Goal: Information Seeking & Learning: Compare options

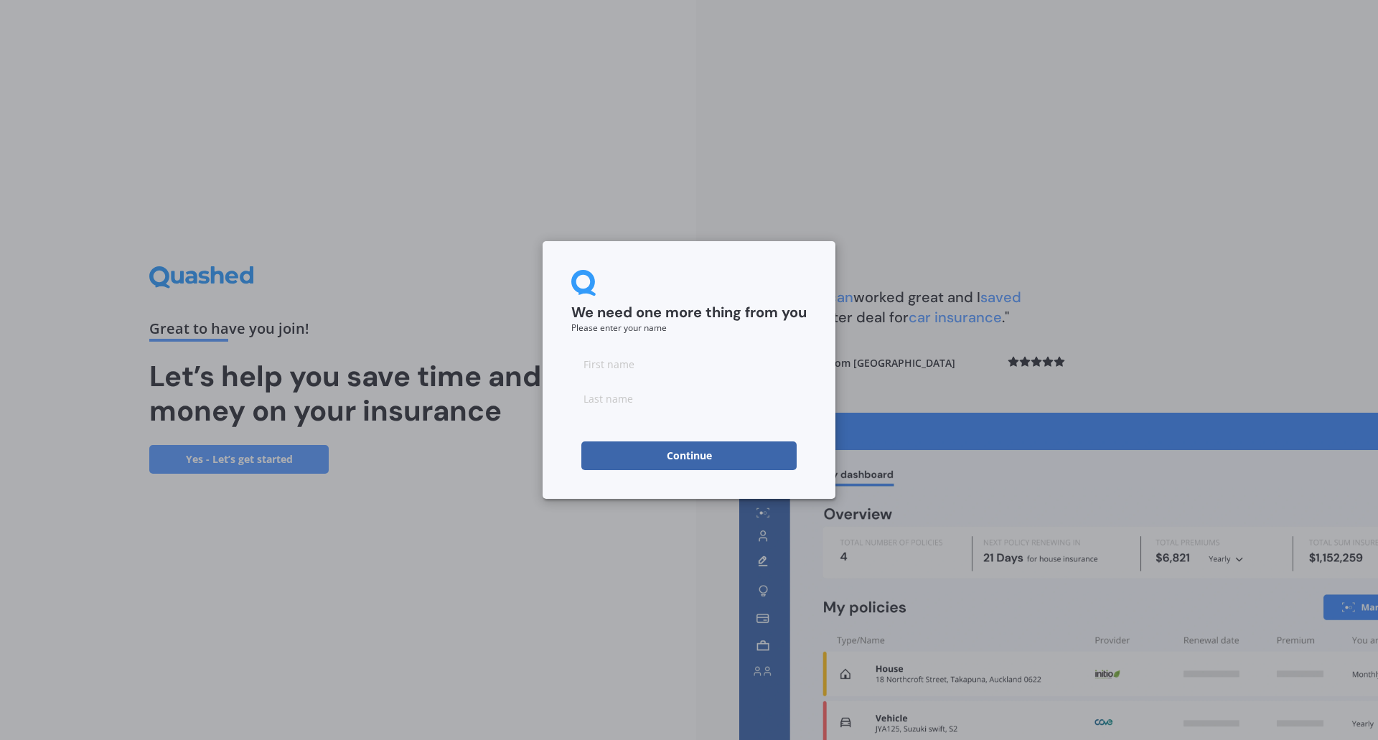
click at [609, 371] on input at bounding box center [688, 363] width 235 height 29
type input "[PERSON_NAME]"
type input "Sollamuthu"
click at [643, 464] on button "Continue" at bounding box center [688, 455] width 215 height 29
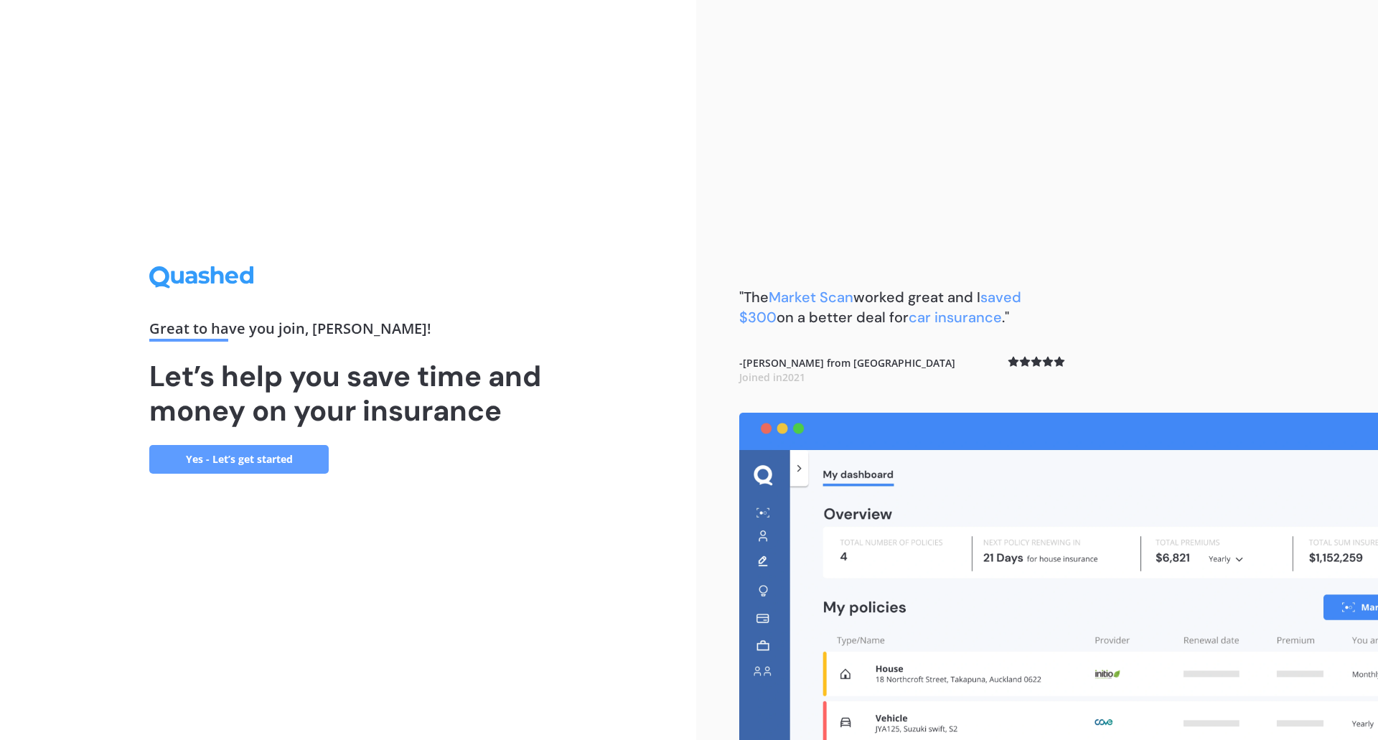
click at [278, 464] on link "Yes - Let’s get started" at bounding box center [238, 459] width 179 height 29
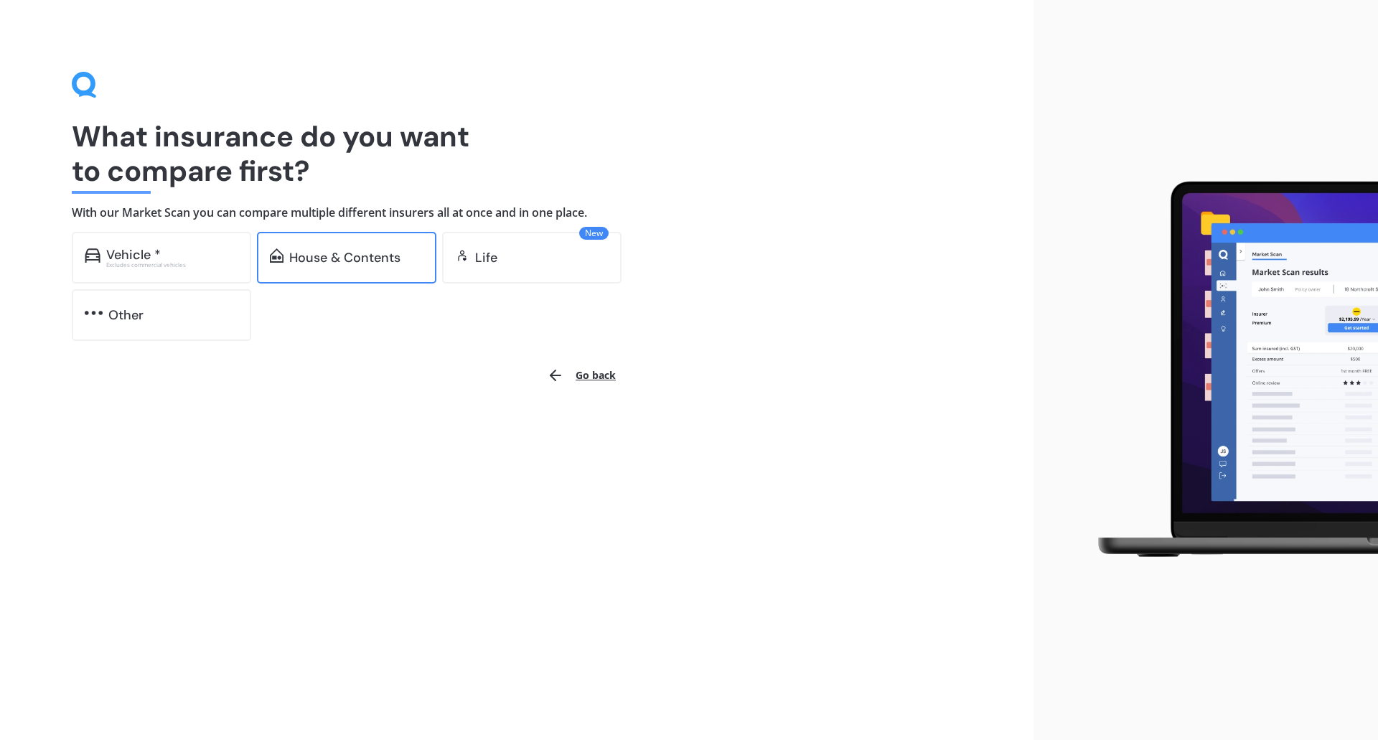
click at [363, 270] on div "House & Contents" at bounding box center [346, 258] width 179 height 52
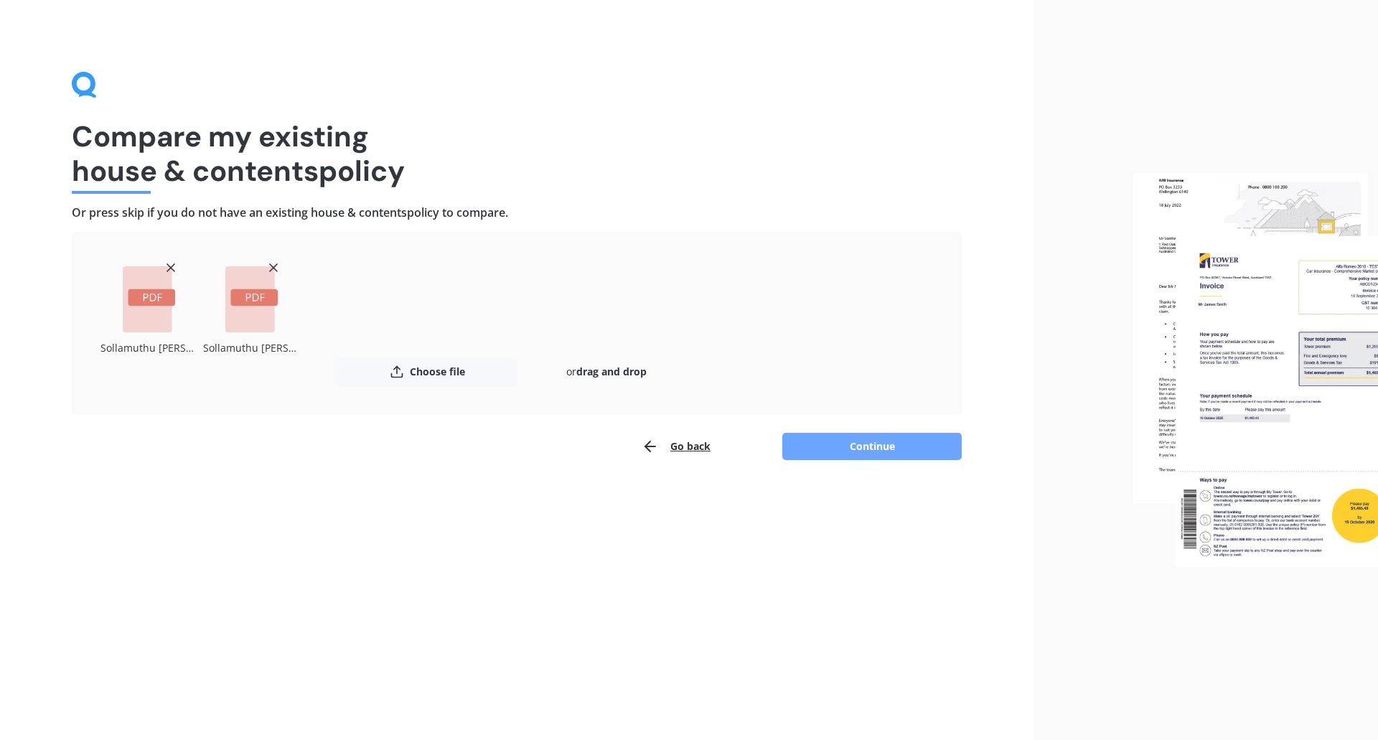
click at [849, 457] on button "Continue" at bounding box center [871, 446] width 179 height 27
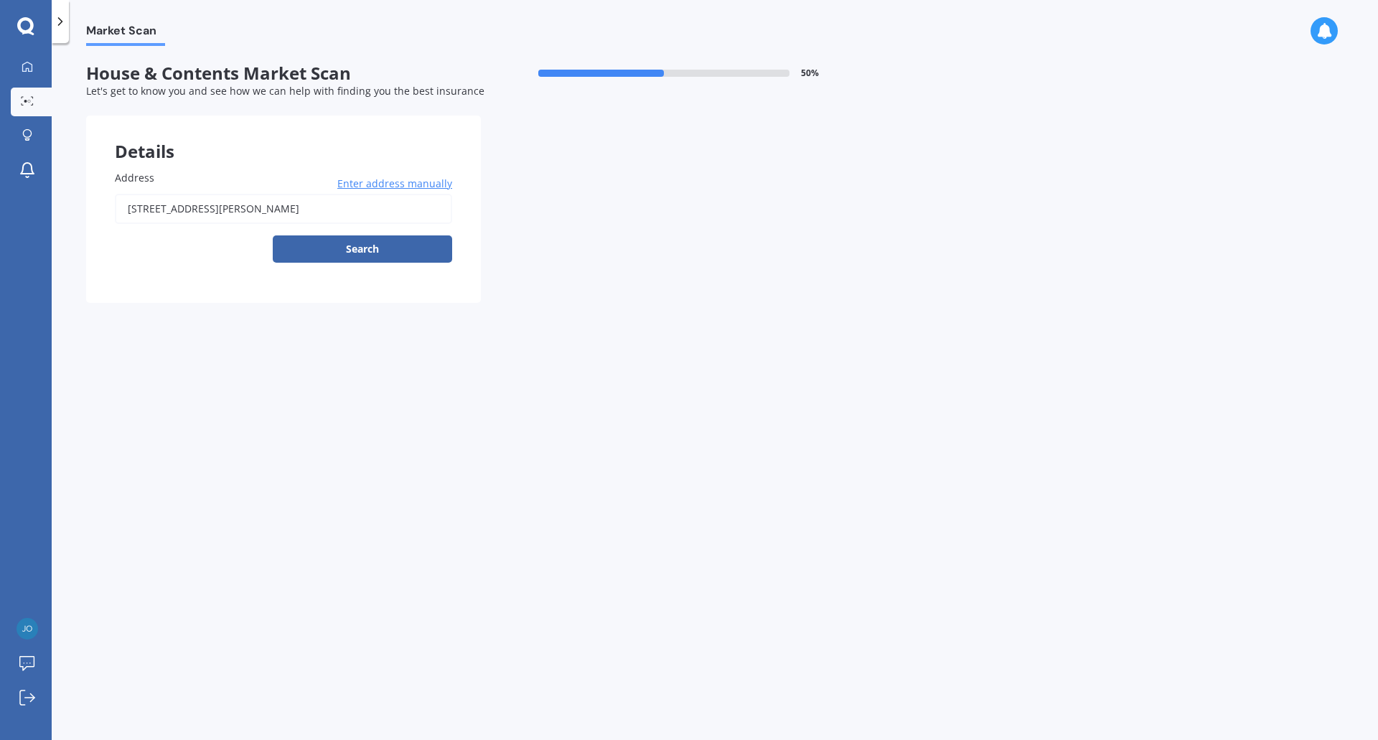
click at [262, 207] on input "[STREET_ADDRESS][PERSON_NAME]" at bounding box center [283, 209] width 337 height 30
type input "[STREET_ADDRESS][PERSON_NAME]"
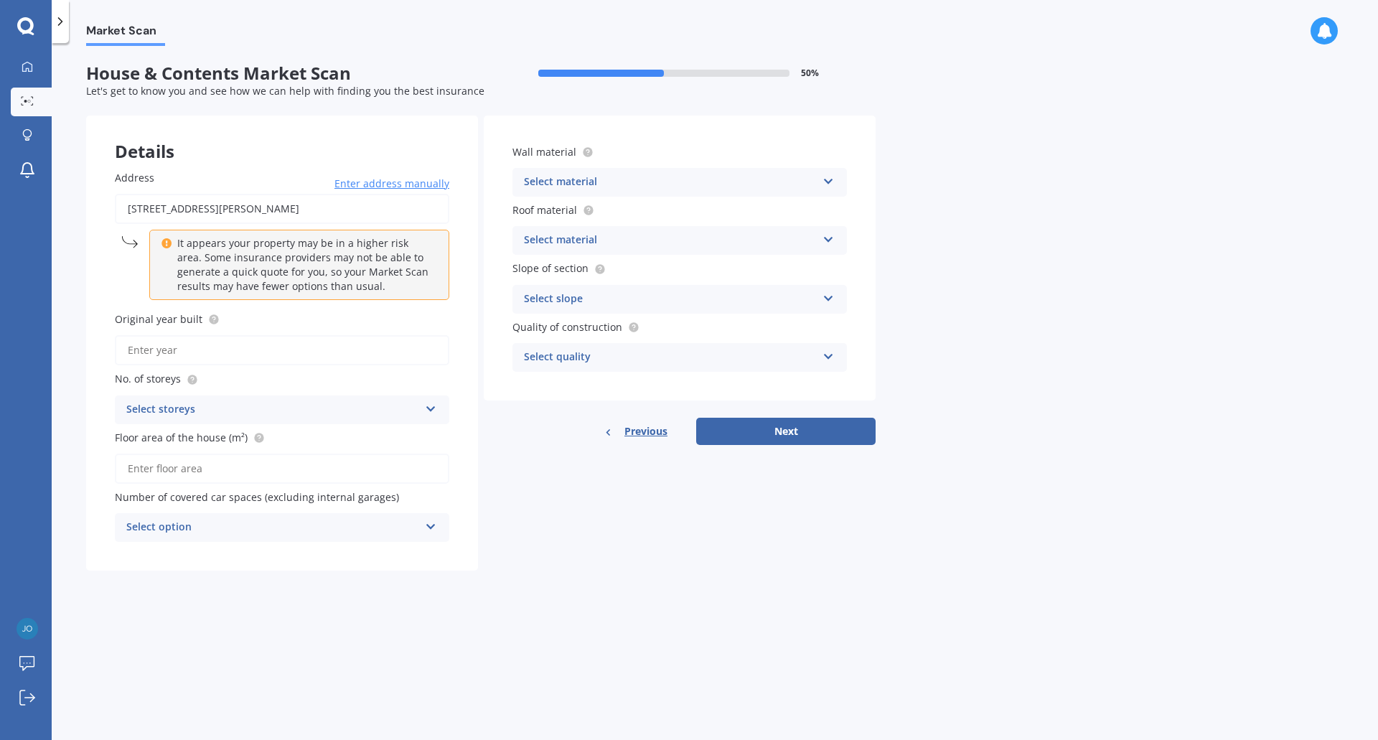
click at [178, 414] on div "Select storeys" at bounding box center [272, 409] width 293 height 17
click at [132, 438] on span "1" at bounding box center [130, 438] width 6 height 14
click at [163, 353] on input "Original year built" at bounding box center [282, 350] width 334 height 30
type input "2024"
click at [178, 465] on input "Floor area of the house (m²)" at bounding box center [282, 468] width 334 height 30
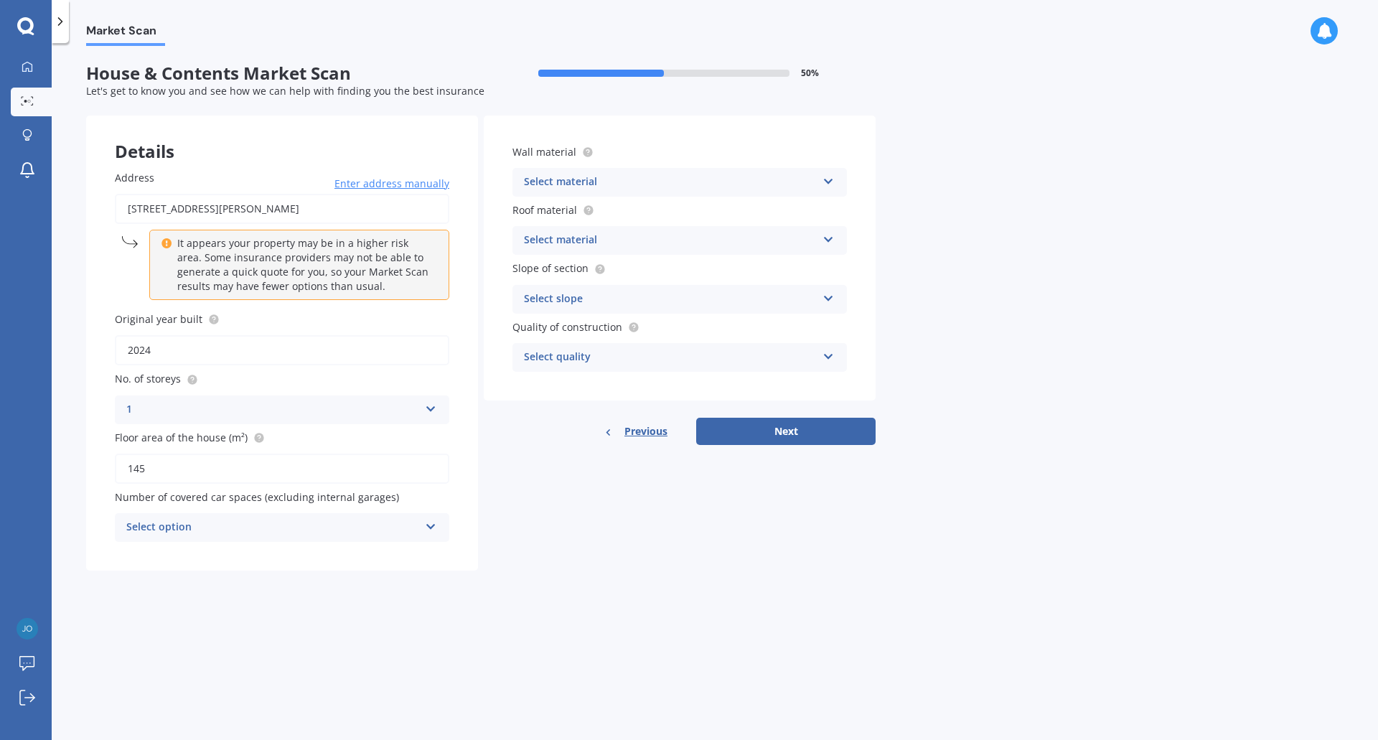
type input "145"
click at [192, 520] on div "Select option" at bounding box center [272, 527] width 293 height 17
click at [128, 606] on span "2" at bounding box center [130, 607] width 6 height 14
click at [527, 616] on div "Market Scan House & Contents Market Scan 50 % Let's get to know you and see how…" at bounding box center [715, 394] width 1326 height 697
click at [173, 522] on div "2" at bounding box center [272, 527] width 293 height 17
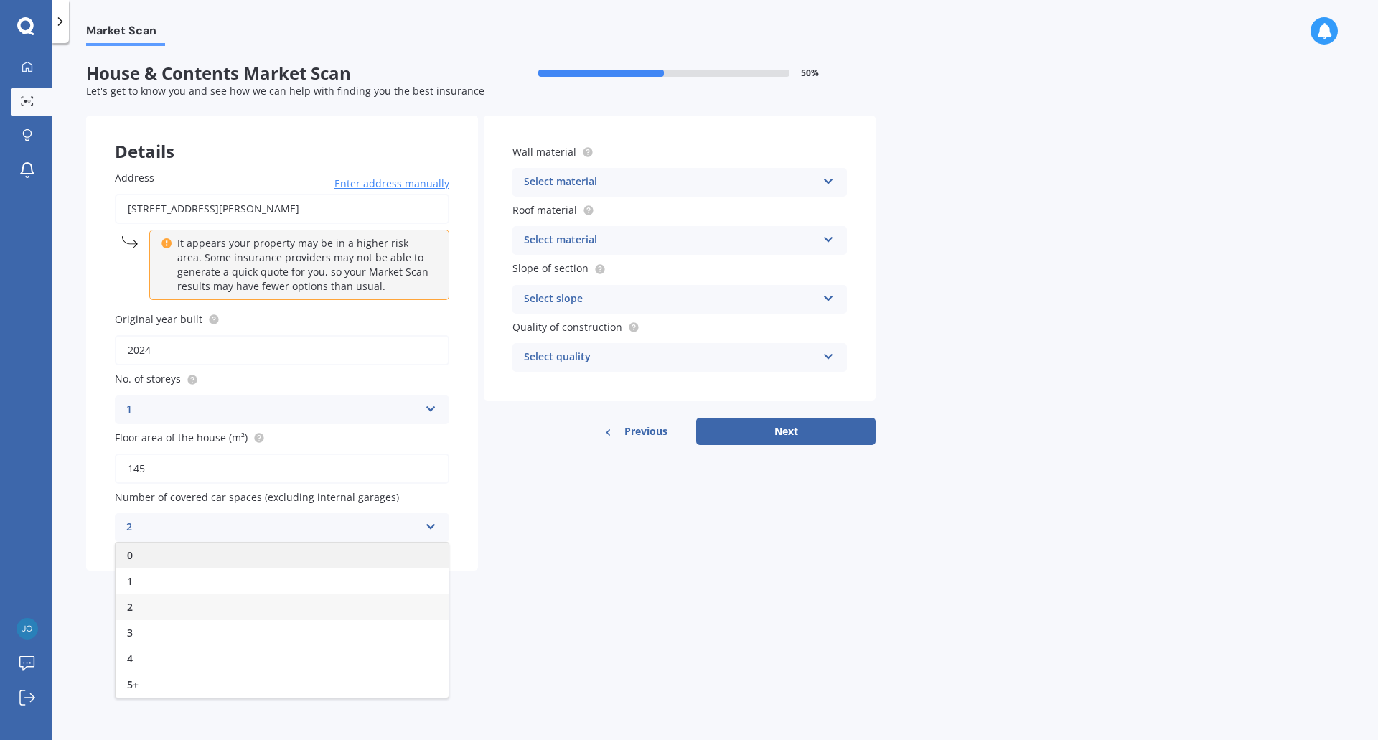
click at [142, 549] on div "0" at bounding box center [282, 555] width 333 height 26
click at [512, 574] on form "House & Contents Market Scan 50 % Let's get to know you and see how we can help…" at bounding box center [480, 322] width 789 height 519
click at [545, 184] on div "Select material" at bounding box center [670, 182] width 293 height 17
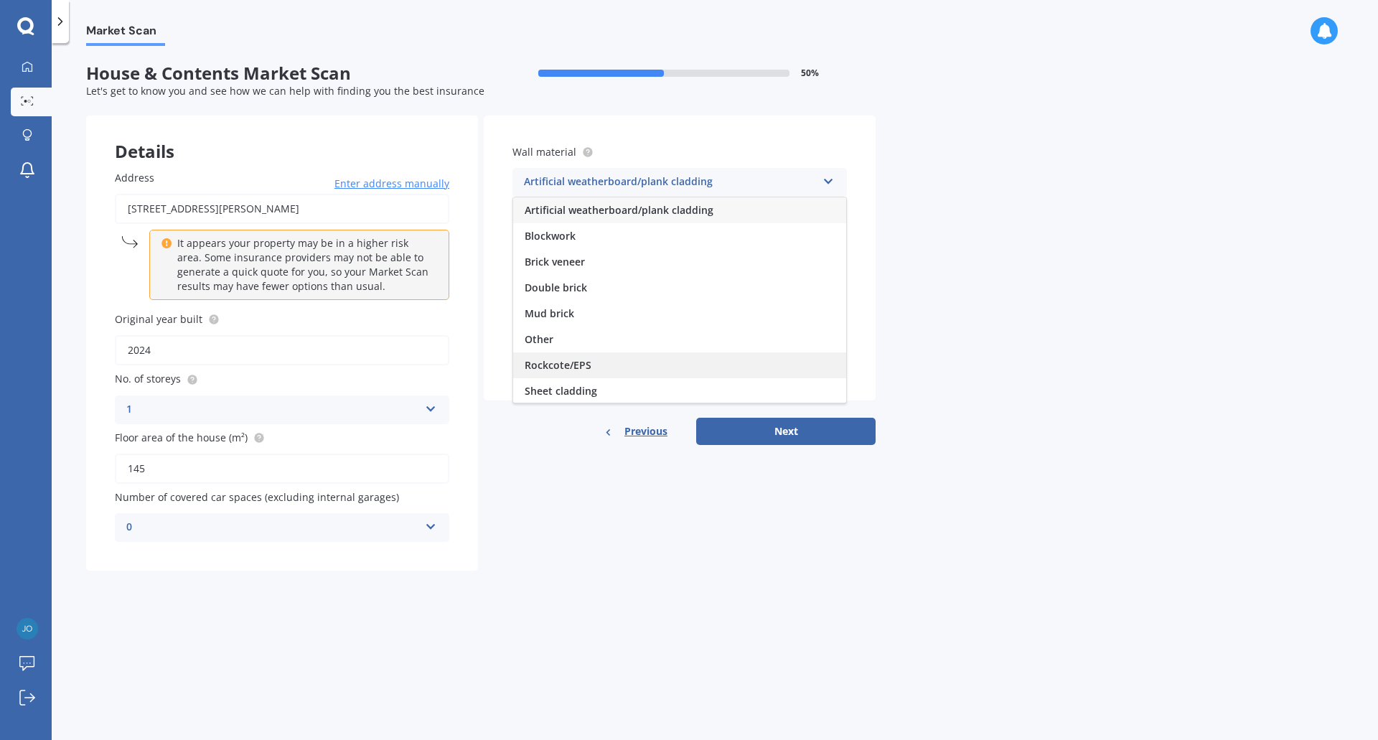
click at [566, 359] on span "Rockcote/EPS" at bounding box center [558, 365] width 67 height 14
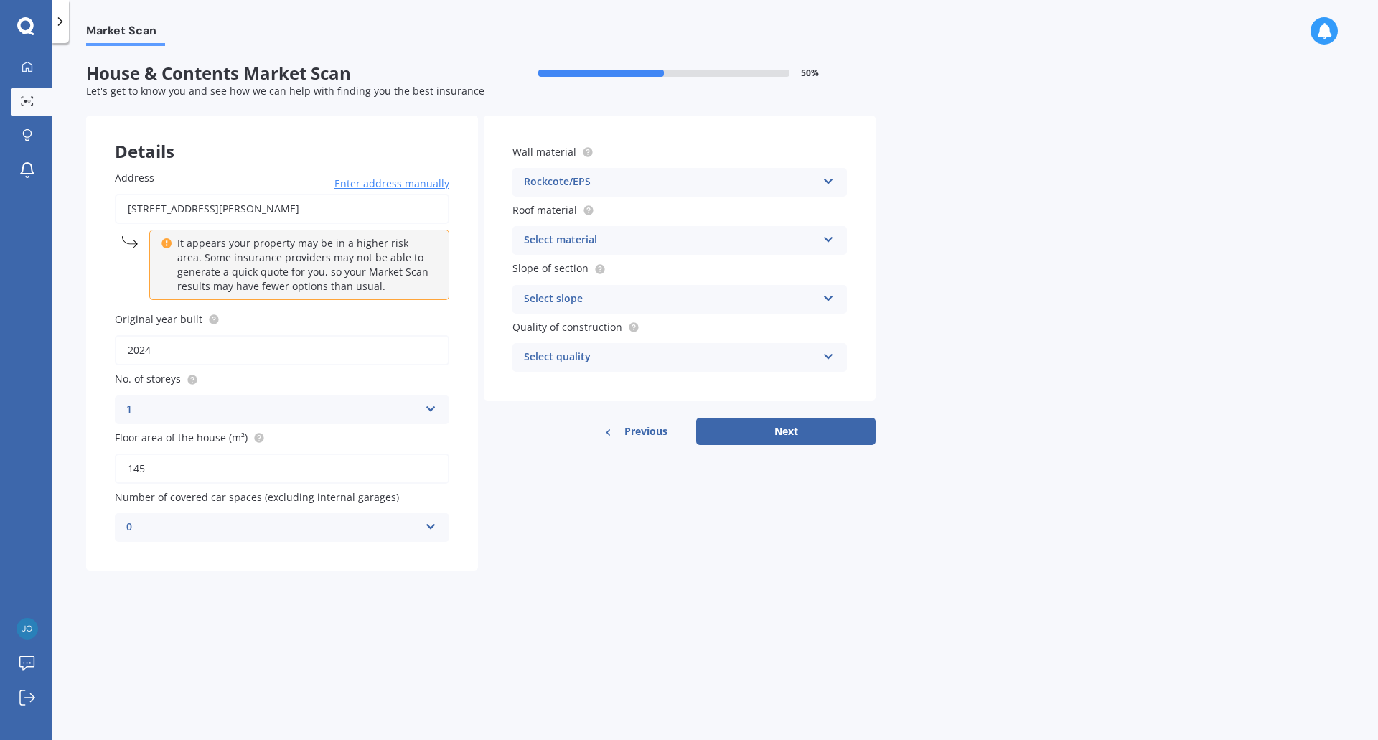
click at [556, 244] on div "Select material" at bounding box center [670, 240] width 293 height 17
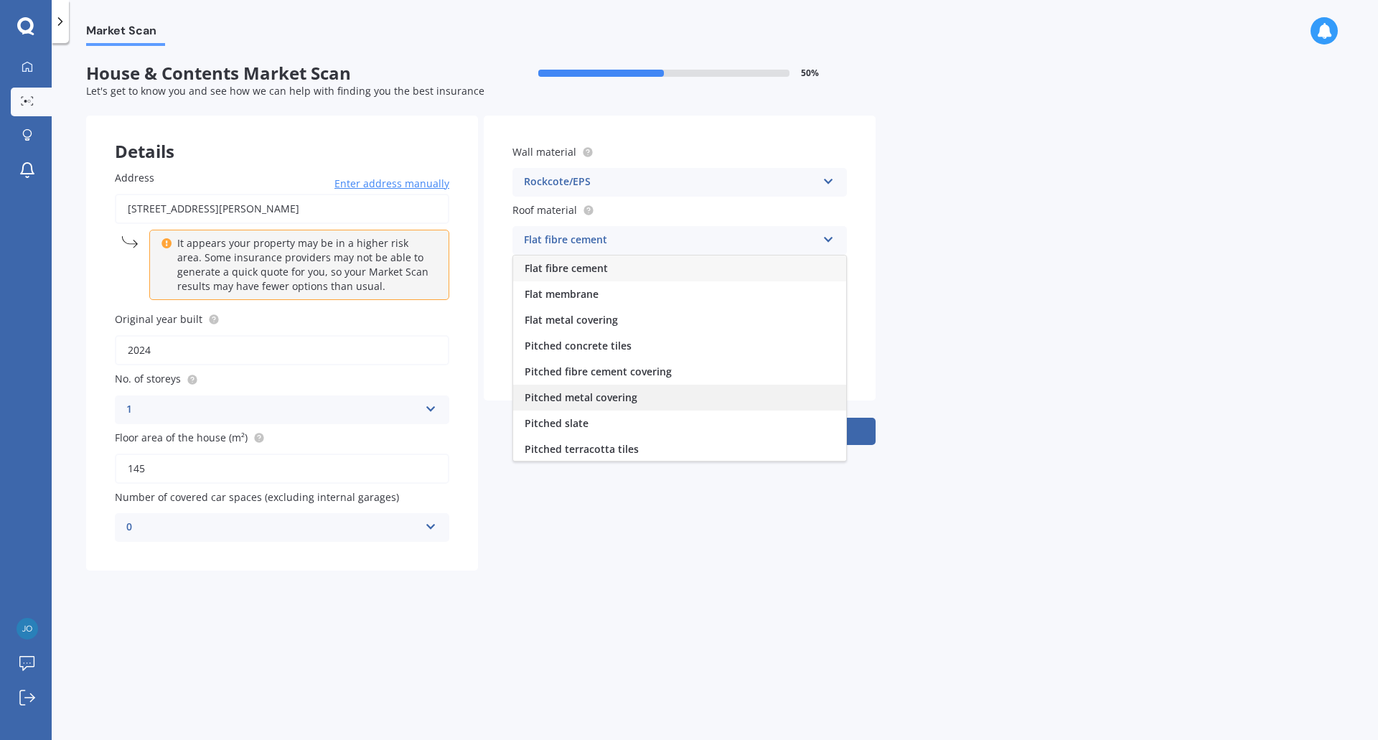
click at [599, 403] on span "Pitched metal covering" at bounding box center [581, 397] width 113 height 14
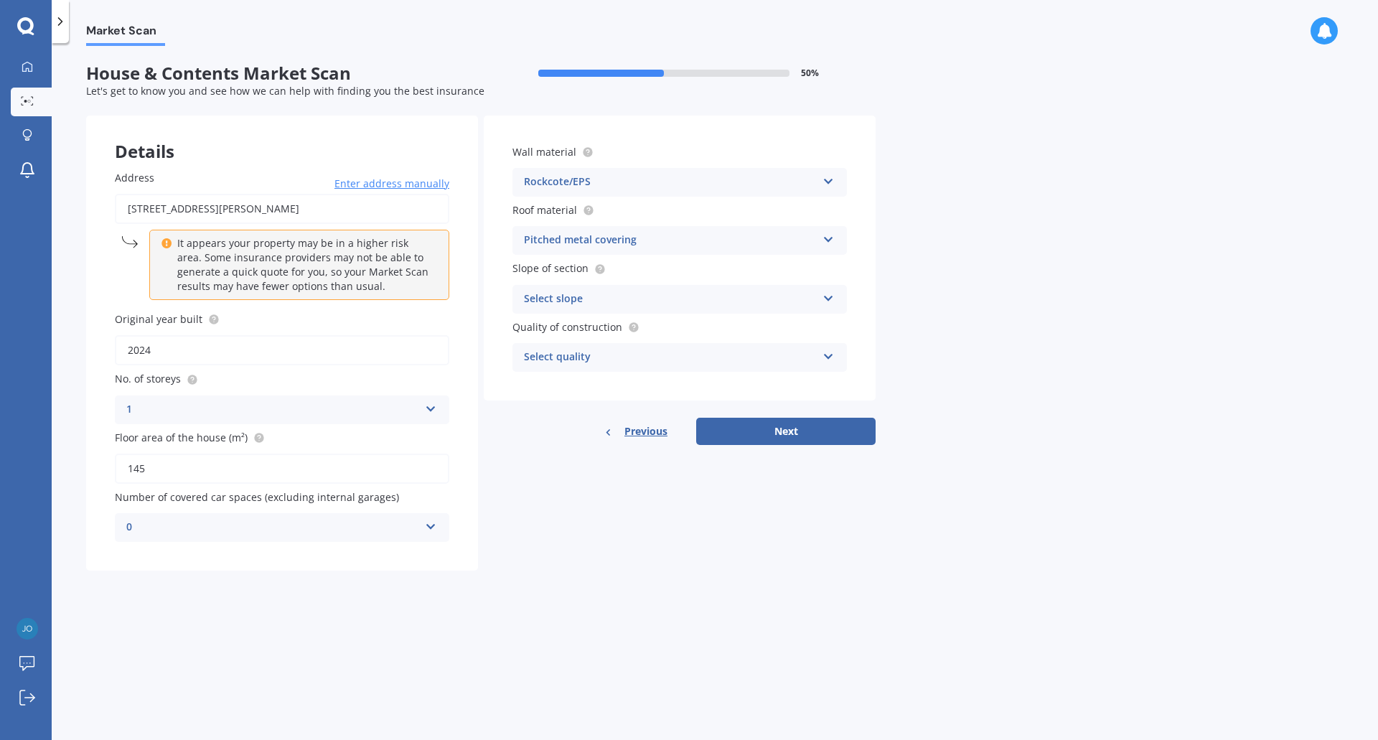
click at [550, 308] on div "Select slope Flat or gentle slope (up to about 5°) Moderate slope (about 15°) S…" at bounding box center [679, 299] width 334 height 29
click at [563, 333] on span "Flat or gentle slope (up to about 5°)" at bounding box center [612, 327] width 175 height 14
click at [563, 364] on div "Select quality" at bounding box center [670, 357] width 293 height 17
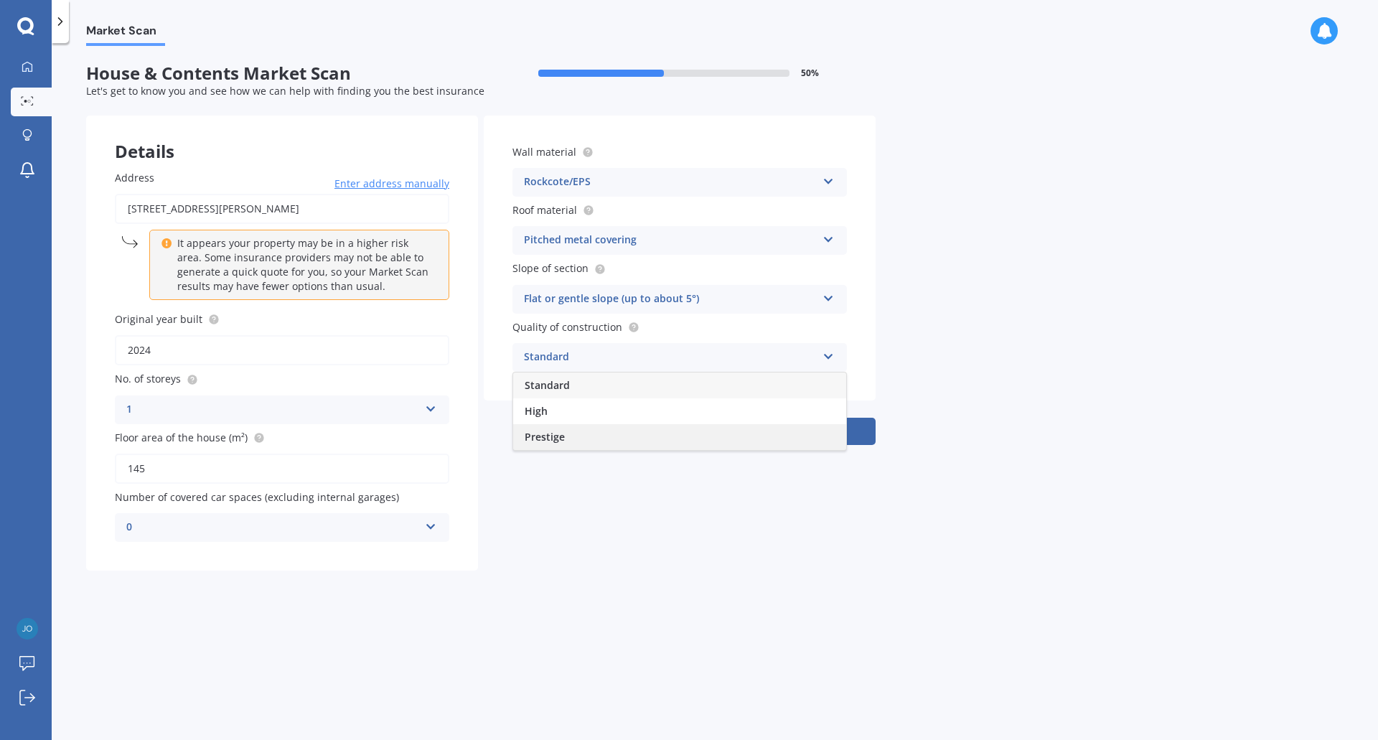
click at [558, 437] on span "Prestige" at bounding box center [545, 437] width 40 height 14
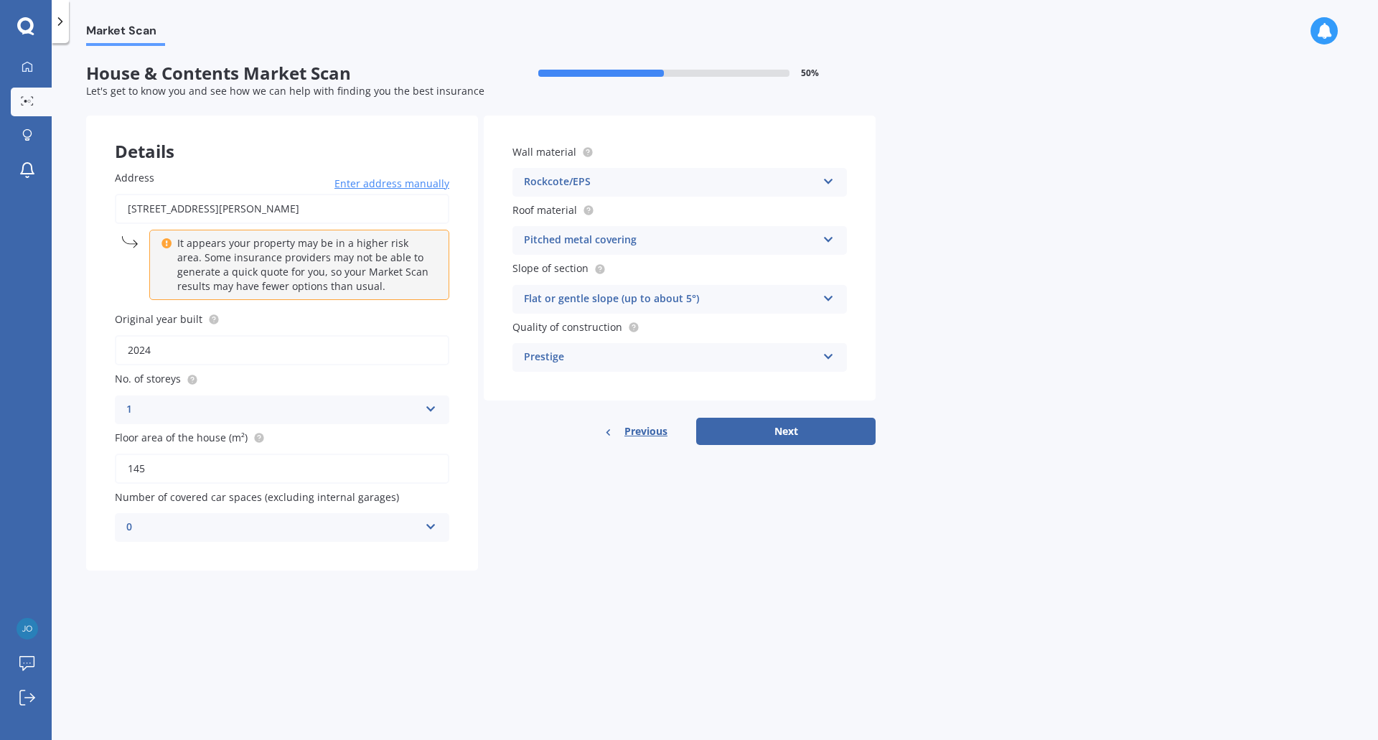
click at [596, 358] on div "Prestige" at bounding box center [670, 357] width 293 height 17
click at [577, 410] on div "High" at bounding box center [679, 411] width 333 height 26
click at [757, 437] on button "Next" at bounding box center [785, 431] width 179 height 27
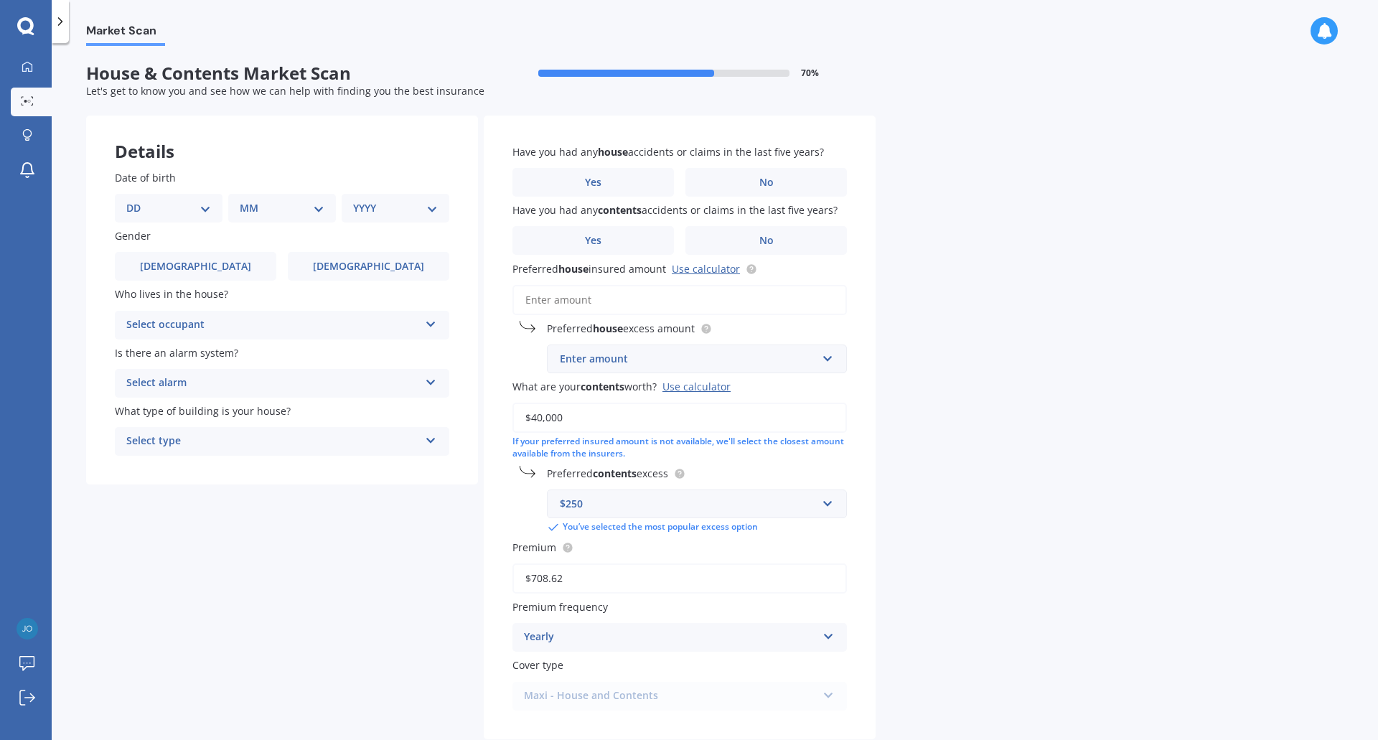
click at [157, 204] on select "DD 01 02 03 04 05 06 07 08 09 10 11 12 13 14 15 16 17 18 19 20 21 22 23 24 25 2…" at bounding box center [168, 208] width 85 height 16
select select "01"
click at [138, 200] on select "DD 01 02 03 04 05 06 07 08 09 10 11 12 13 14 15 16 17 18 19 20 21 22 23 24 25 2…" at bounding box center [168, 208] width 85 height 16
click at [262, 211] on select "MM 01 02 03 04 05 06 07 08 09 10 11 12" at bounding box center [284, 208] width 79 height 16
select select "10"
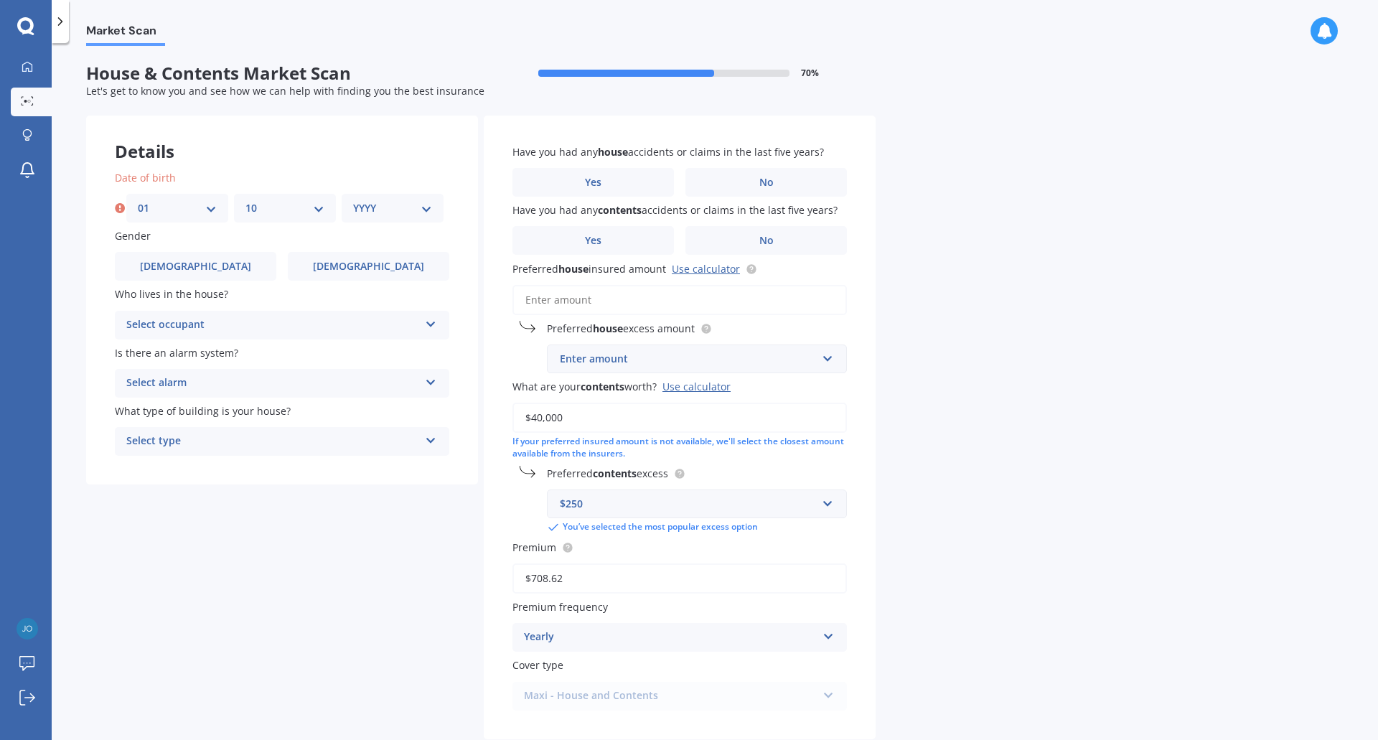
click at [245, 200] on select "MM 01 02 03 04 05 06 07 08 09 10 11 12" at bounding box center [284, 208] width 79 height 16
click at [372, 212] on select "YYYY 2009 2008 2007 2006 2005 2004 2003 2002 2001 2000 1999 1998 1997 1996 1995…" at bounding box center [392, 208] width 79 height 16
select select "1982"
click at [353, 200] on select "YYYY 2009 2008 2007 2006 2005 2004 2003 2002 2001 2000 1999 1998 1997 1996 1995…" at bounding box center [392, 208] width 79 height 16
click at [199, 269] on span "[DEMOGRAPHIC_DATA]" at bounding box center [195, 266] width 114 height 12
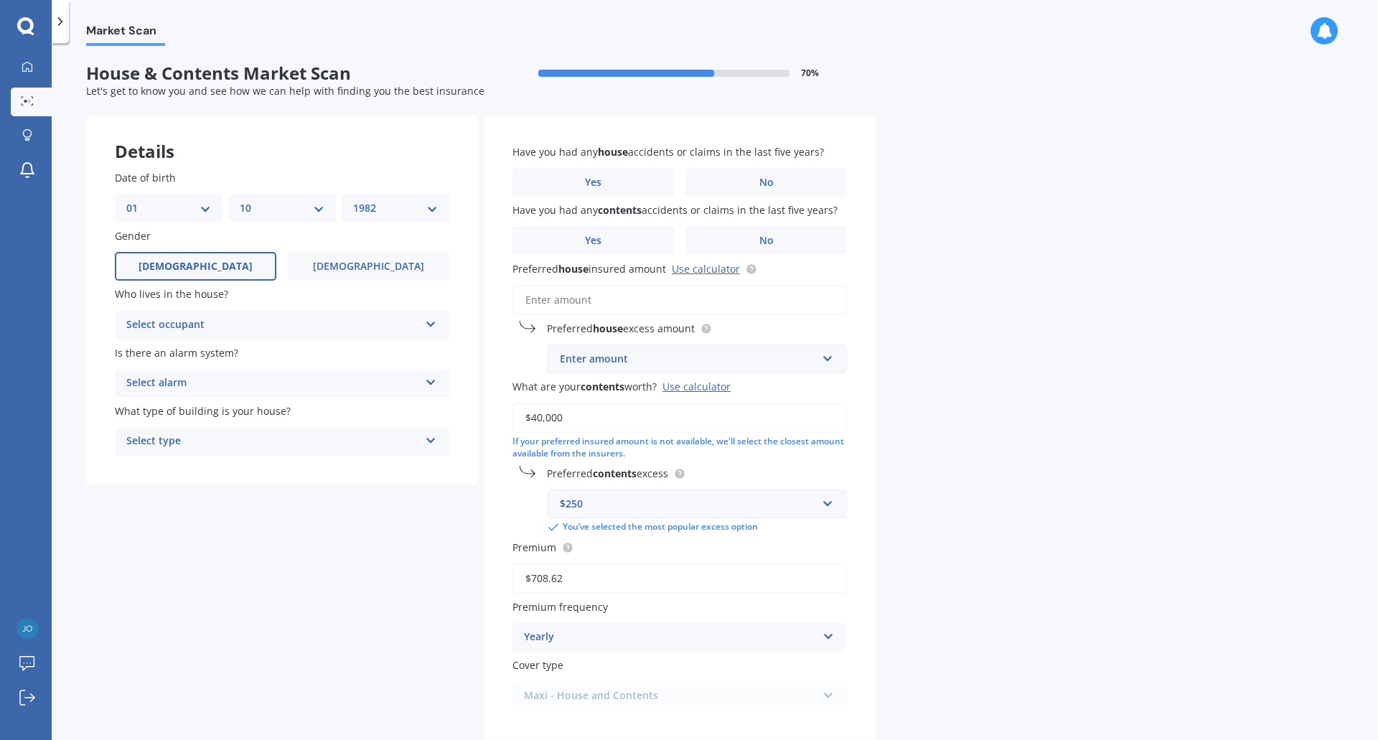
click at [0, 0] on input "[DEMOGRAPHIC_DATA]" at bounding box center [0, 0] width 0 height 0
click at [165, 333] on div "Select occupant" at bounding box center [272, 324] width 293 height 17
click at [167, 357] on div "Owner" at bounding box center [282, 353] width 333 height 26
click at [178, 382] on div "Select alarm" at bounding box center [272, 383] width 293 height 17
click at [165, 441] on span "Yes, not monitored" at bounding box center [174, 437] width 95 height 14
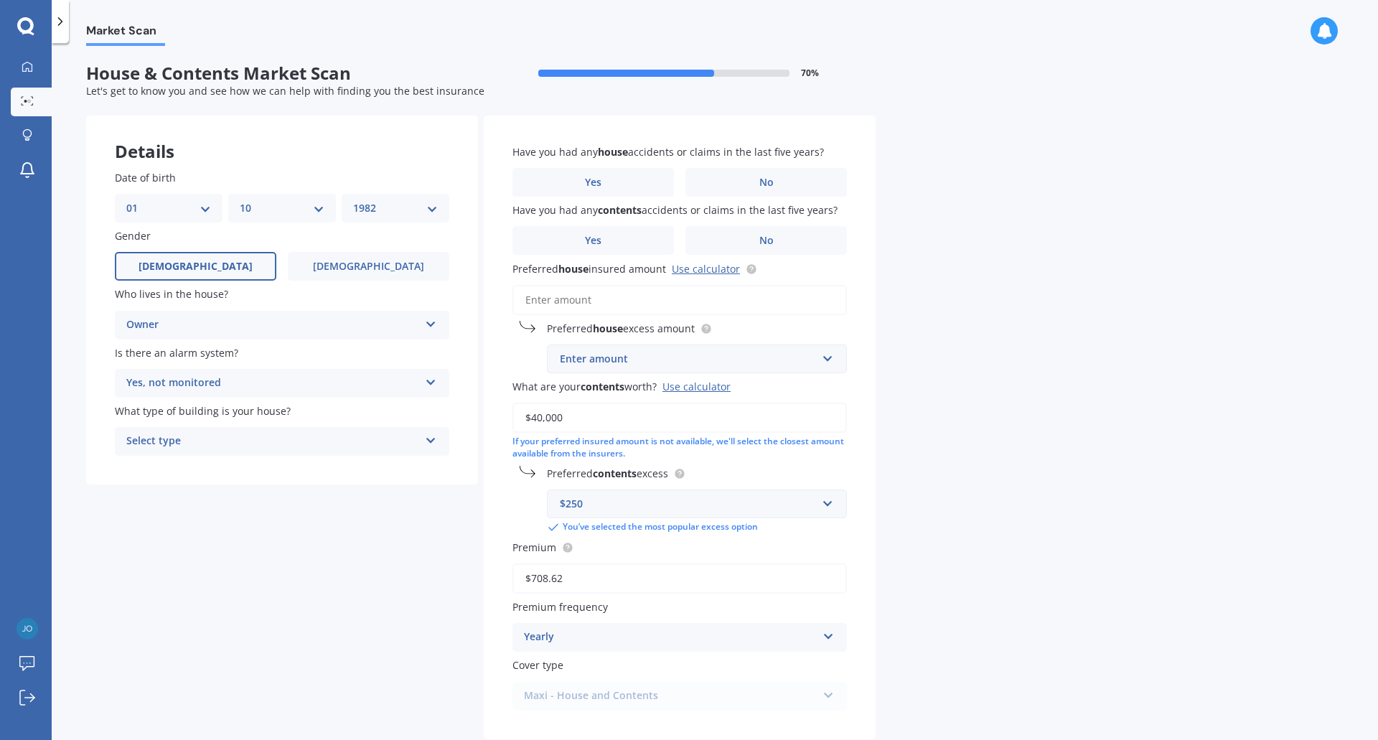
click at [179, 443] on div "Select type" at bounding box center [272, 441] width 293 height 17
click at [184, 465] on span "Freestanding" at bounding box center [159, 469] width 64 height 14
click at [764, 177] on span "No" at bounding box center [766, 183] width 14 height 12
click at [0, 0] on input "No" at bounding box center [0, 0] width 0 height 0
click at [785, 236] on label "No" at bounding box center [765, 240] width 161 height 29
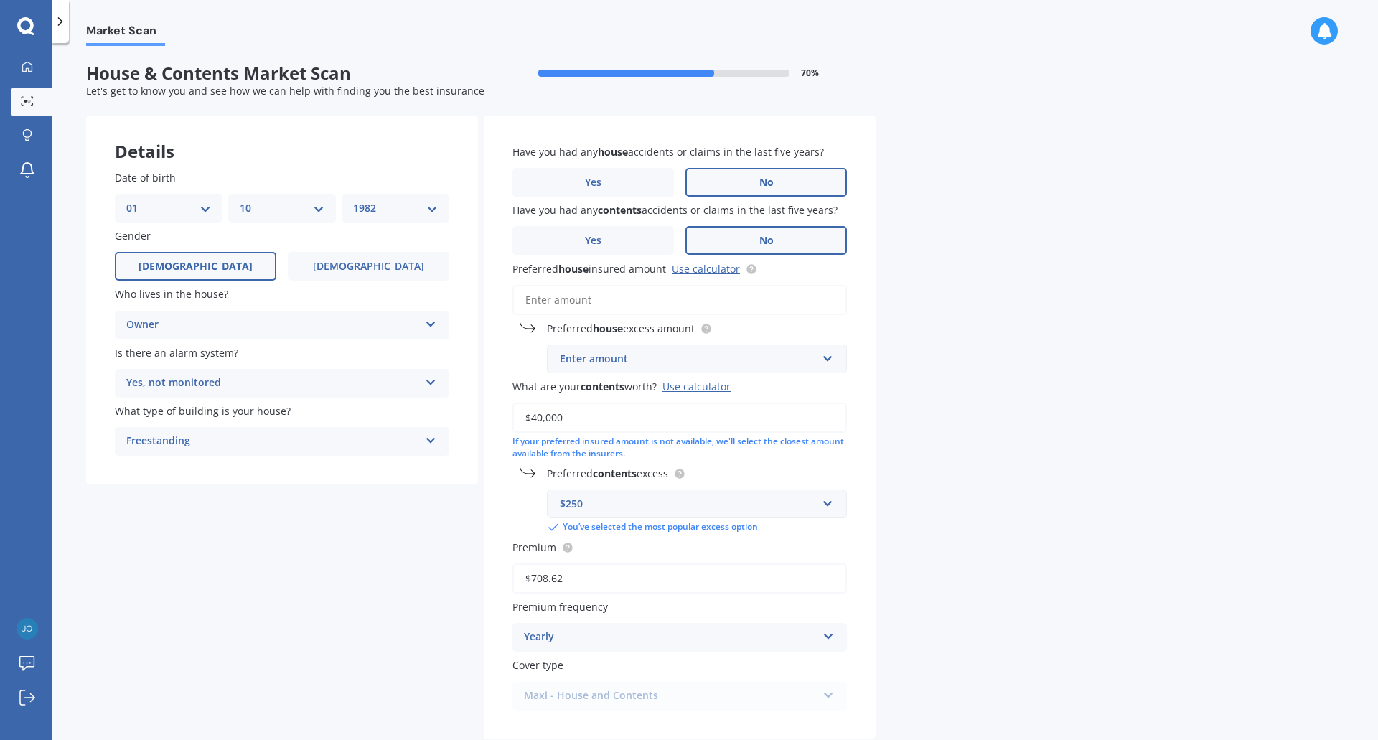
click at [0, 0] on input "No" at bounding box center [0, 0] width 0 height 0
click at [612, 365] on div "Enter amount" at bounding box center [688, 359] width 257 height 16
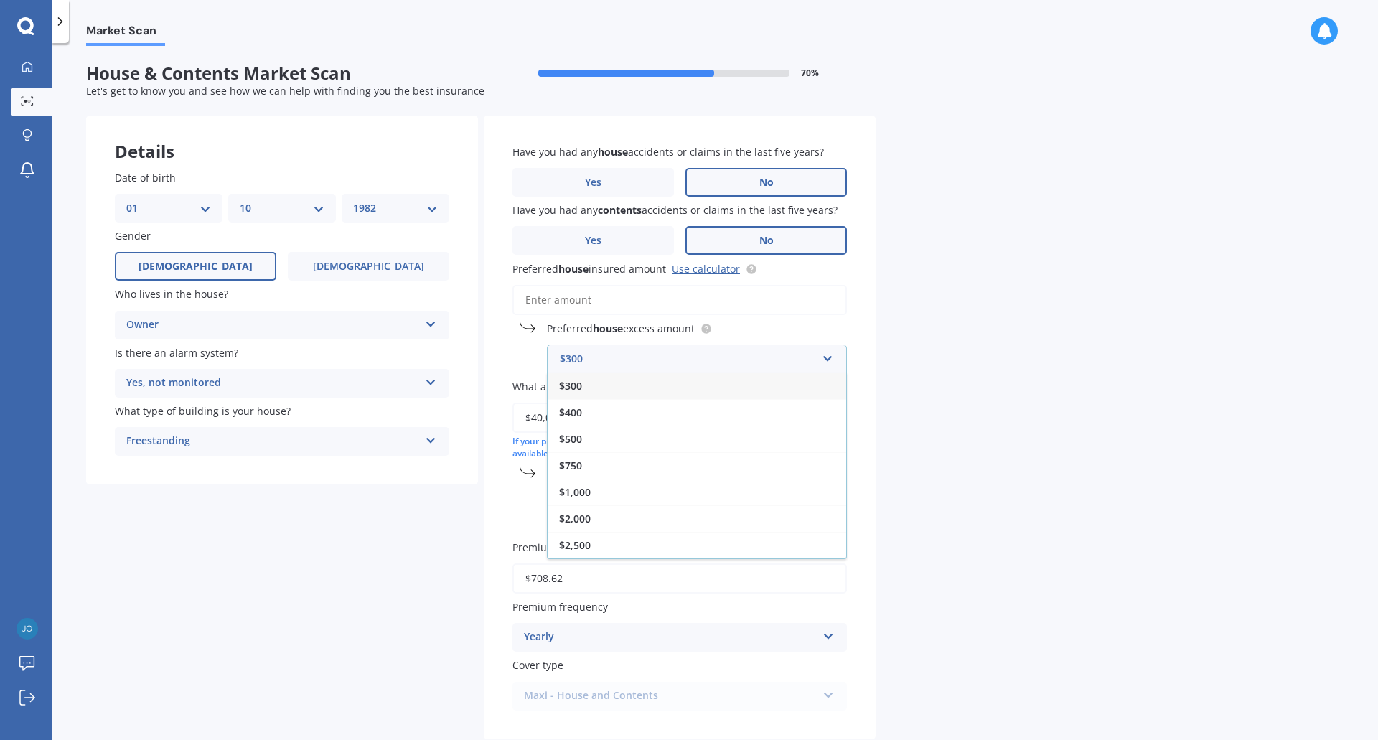
click at [596, 386] on div "$300" at bounding box center [696, 385] width 298 height 27
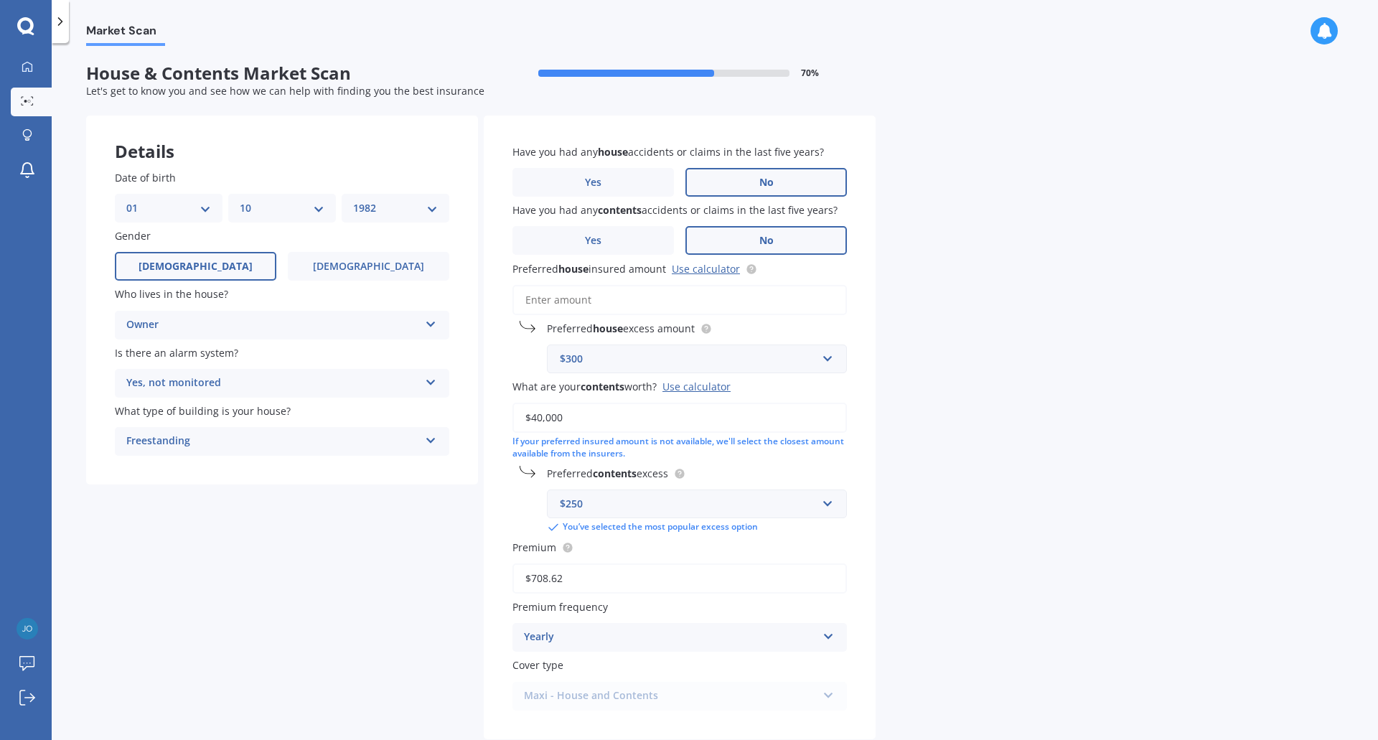
drag, startPoint x: 574, startPoint y: 416, endPoint x: 513, endPoint y: 413, distance: 61.1
click at [511, 415] on div "Have you had any house accidents or claims in the last five years? Yes No Have …" at bounding box center [680, 428] width 392 height 624
type input "$50,000"
click at [966, 475] on div "Market Scan House & Contents Market Scan 70 % Let's get to know you and see how…" at bounding box center [715, 394] width 1326 height 697
click at [577, 302] on input "Preferred house insured amount Use calculator" at bounding box center [679, 300] width 334 height 30
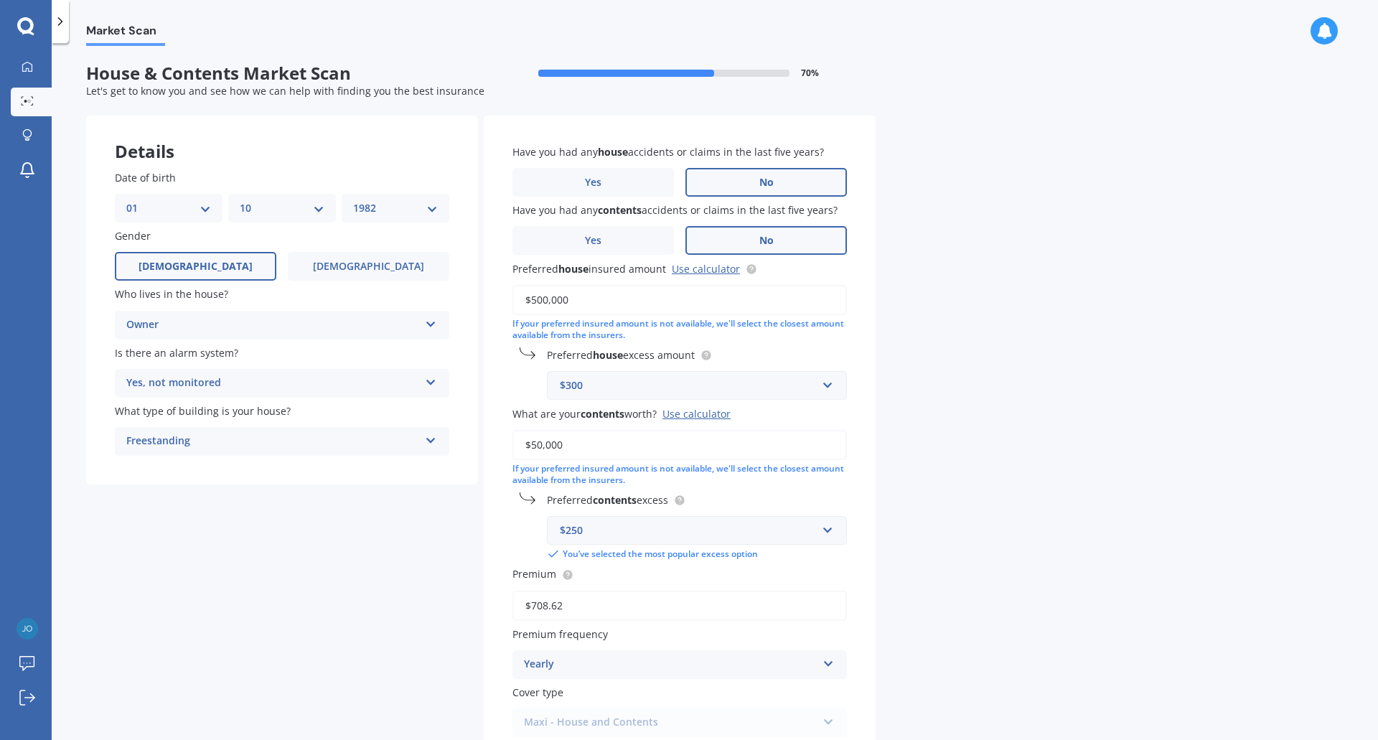
type input "$500,000"
click at [1078, 336] on div "Market Scan House & Contents Market Scan 70 % Let's get to know you and see how…" at bounding box center [715, 394] width 1326 height 697
click at [671, 396] on input "text" at bounding box center [691, 385] width 287 height 27
click at [939, 401] on div "Market Scan House & Contents Market Scan 70 % Let's get to know you and see how…" at bounding box center [715, 394] width 1326 height 697
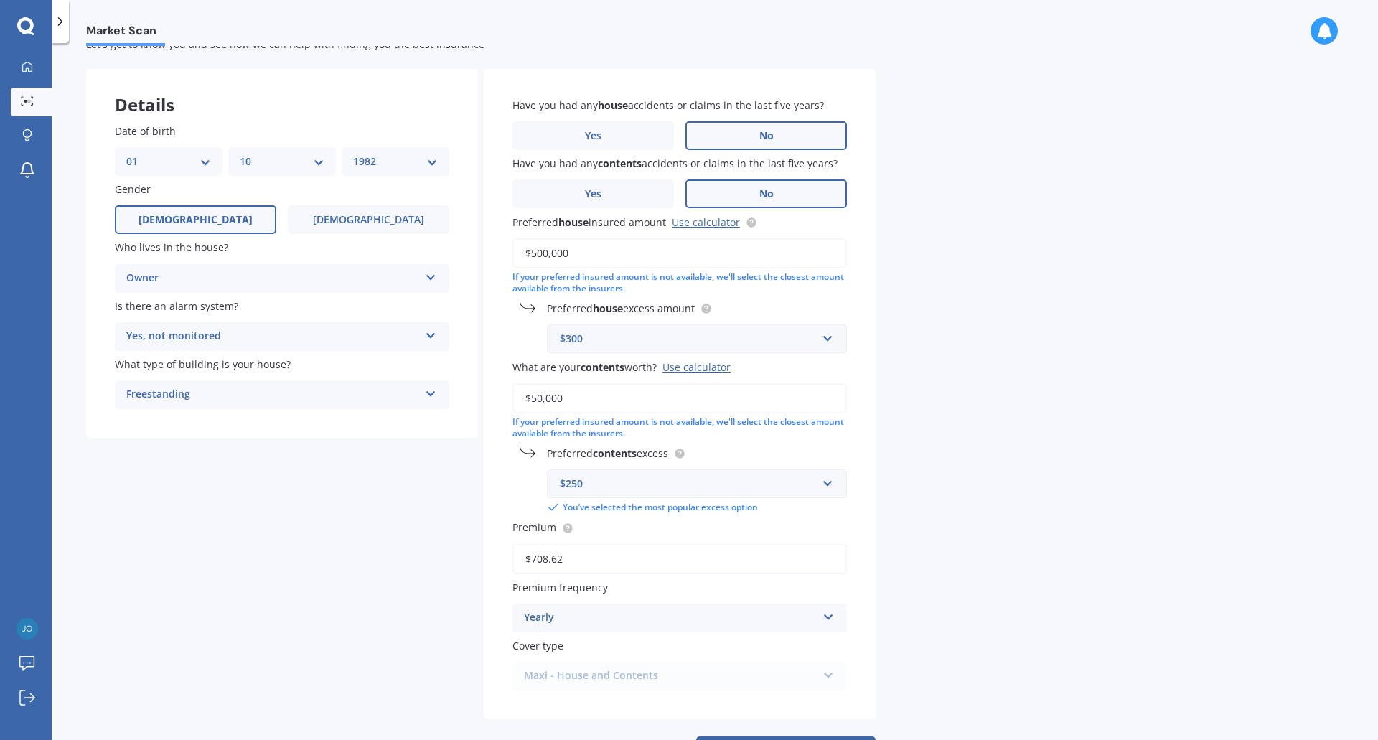
scroll to position [108, 0]
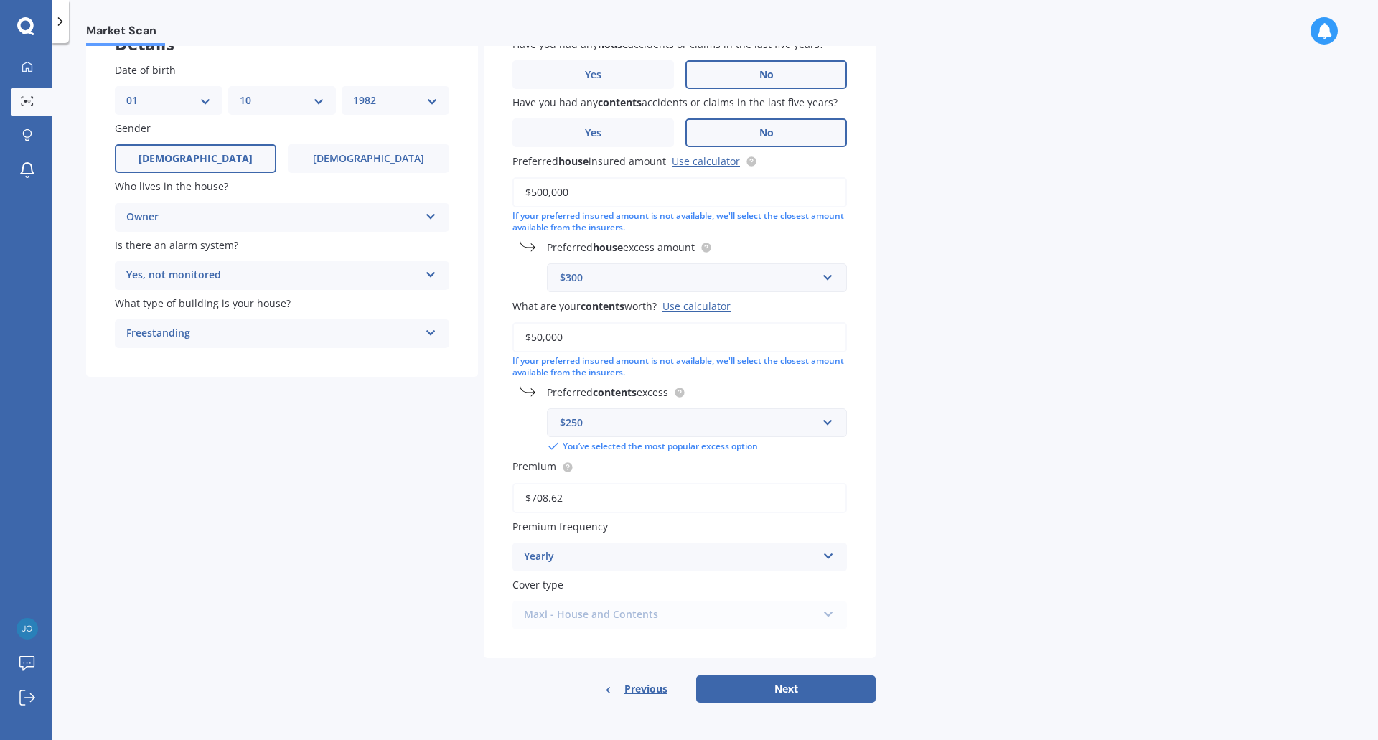
click at [573, 558] on div "Yearly" at bounding box center [670, 556] width 293 height 17
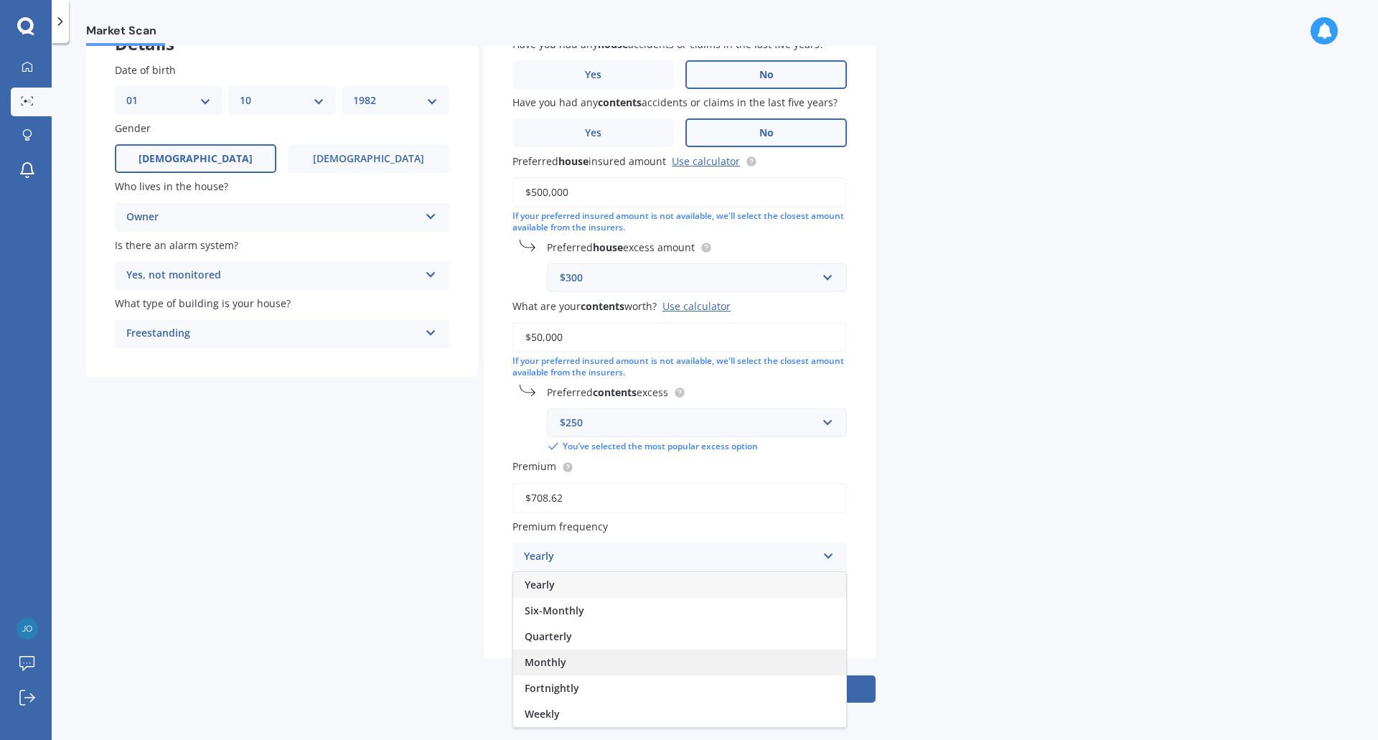
click at [555, 666] on span "Monthly" at bounding box center [546, 662] width 42 height 14
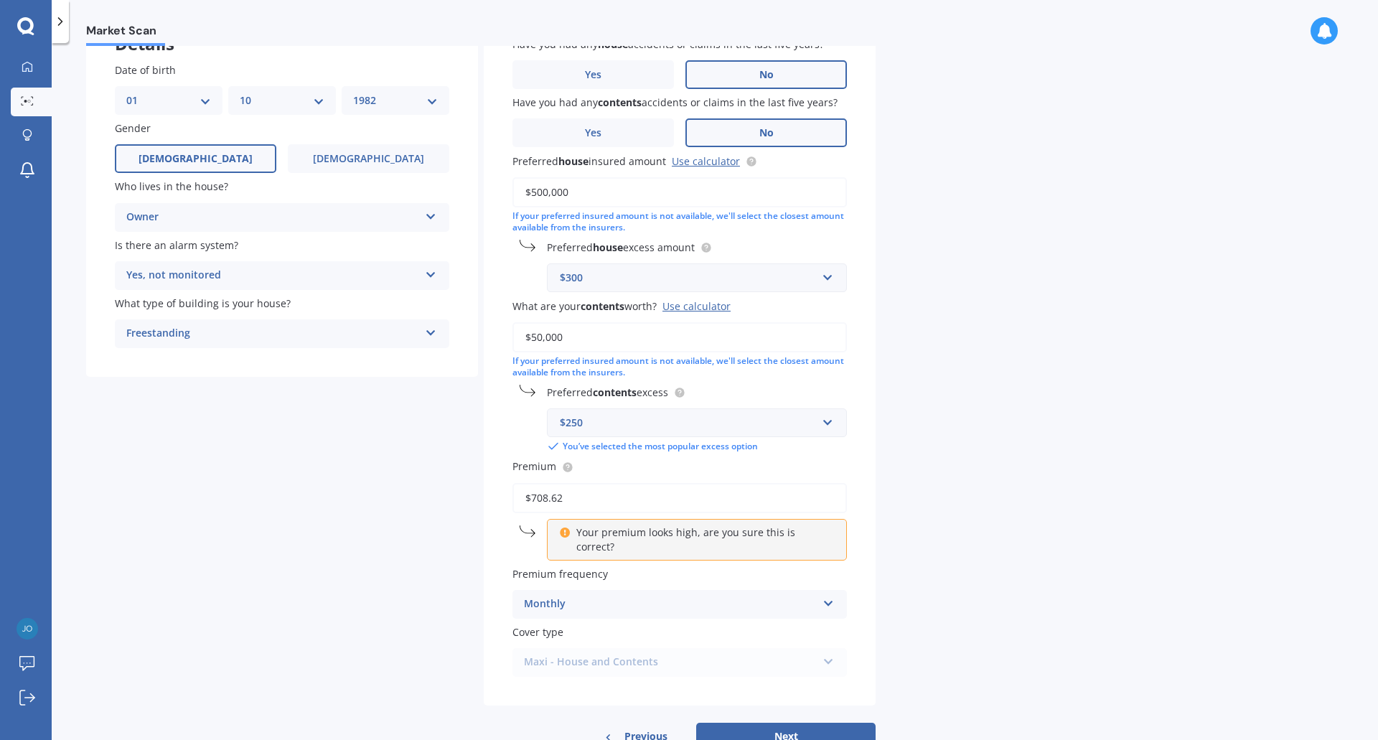
click at [558, 596] on div "Monthly" at bounding box center [670, 604] width 293 height 17
click at [903, 519] on div "Market Scan House & Contents Market Scan 70 % Let's get to know you and see how…" at bounding box center [715, 394] width 1326 height 697
click at [560, 596] on div "Monthly" at bounding box center [670, 604] width 293 height 17
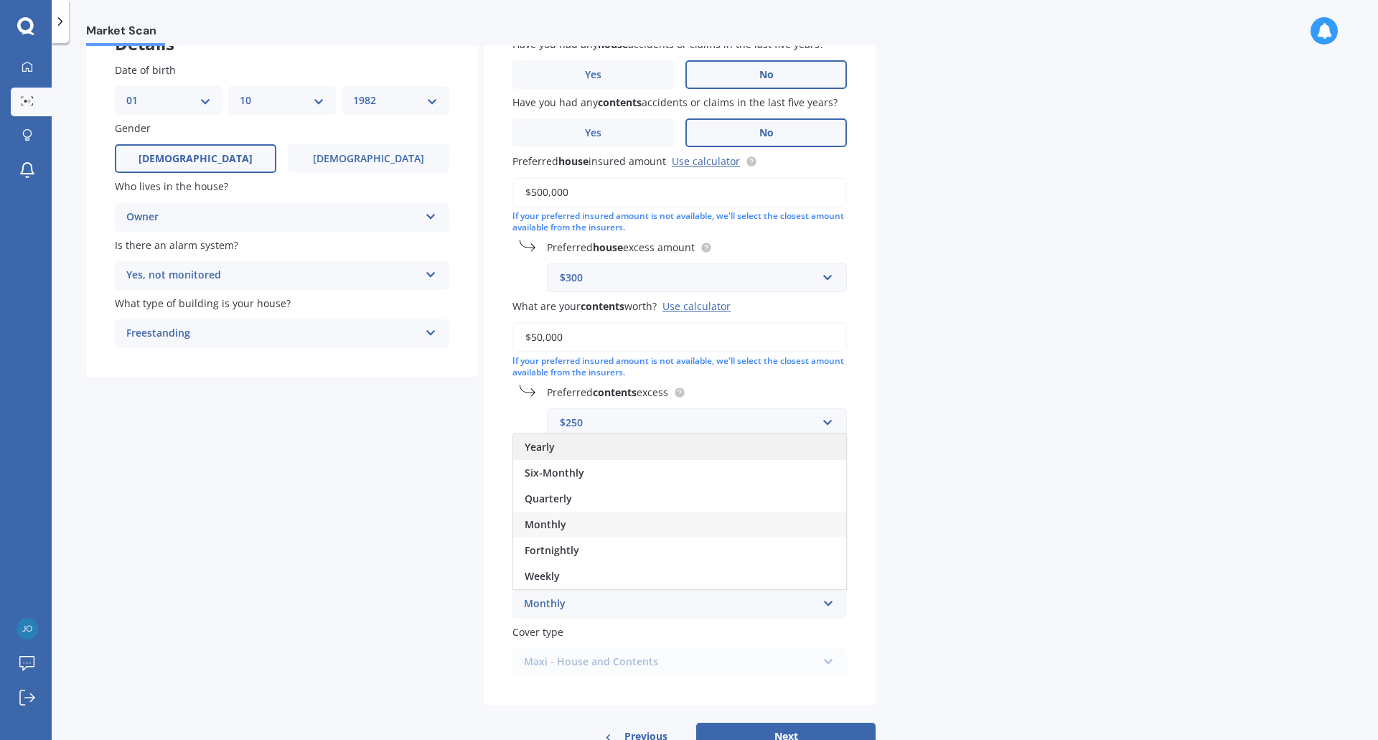
click at [544, 441] on div "Yearly" at bounding box center [679, 447] width 333 height 26
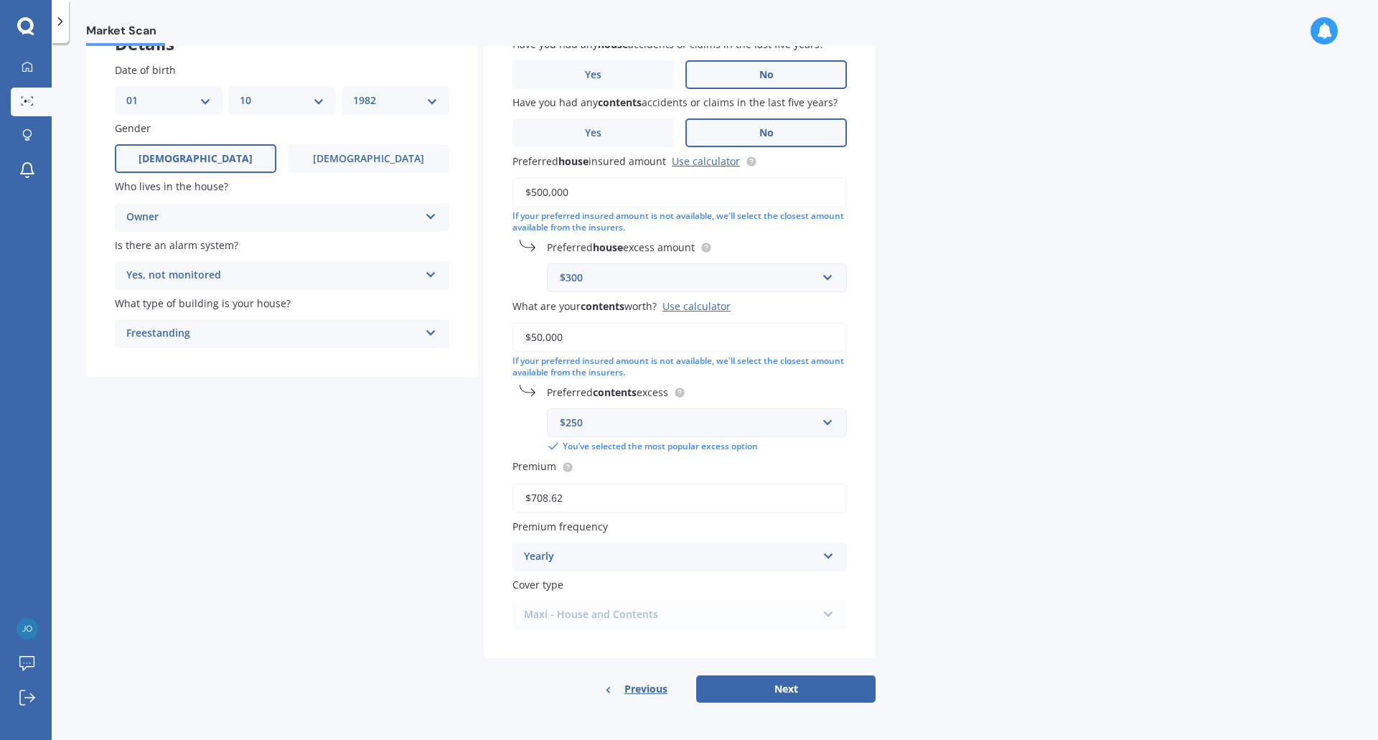
click at [999, 546] on div "Market Scan House & Contents Market Scan 70 % Let's get to know you and see how…" at bounding box center [715, 394] width 1326 height 697
click at [568, 469] on circle at bounding box center [567, 466] width 9 height 9
click at [981, 519] on div "Market Scan House & Contents Market Scan 70 % Let's get to know you and see how…" at bounding box center [715, 394] width 1326 height 697
click at [597, 617] on div "Maxi - House and Contents Maxi - House and Contents Flexi - House and Contents …" at bounding box center [679, 615] width 334 height 29
click at [791, 688] on button "Next" at bounding box center [785, 688] width 179 height 27
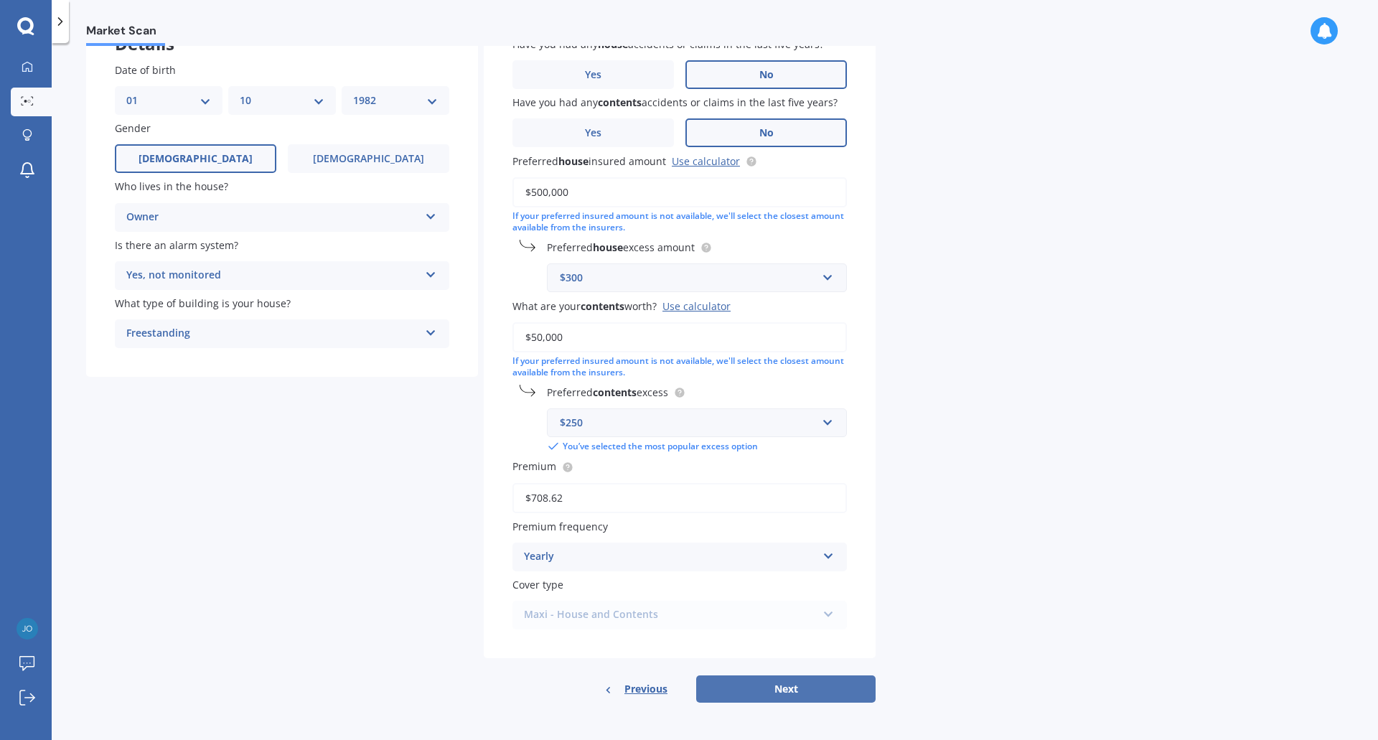
select select "01"
select select "10"
select select "1982"
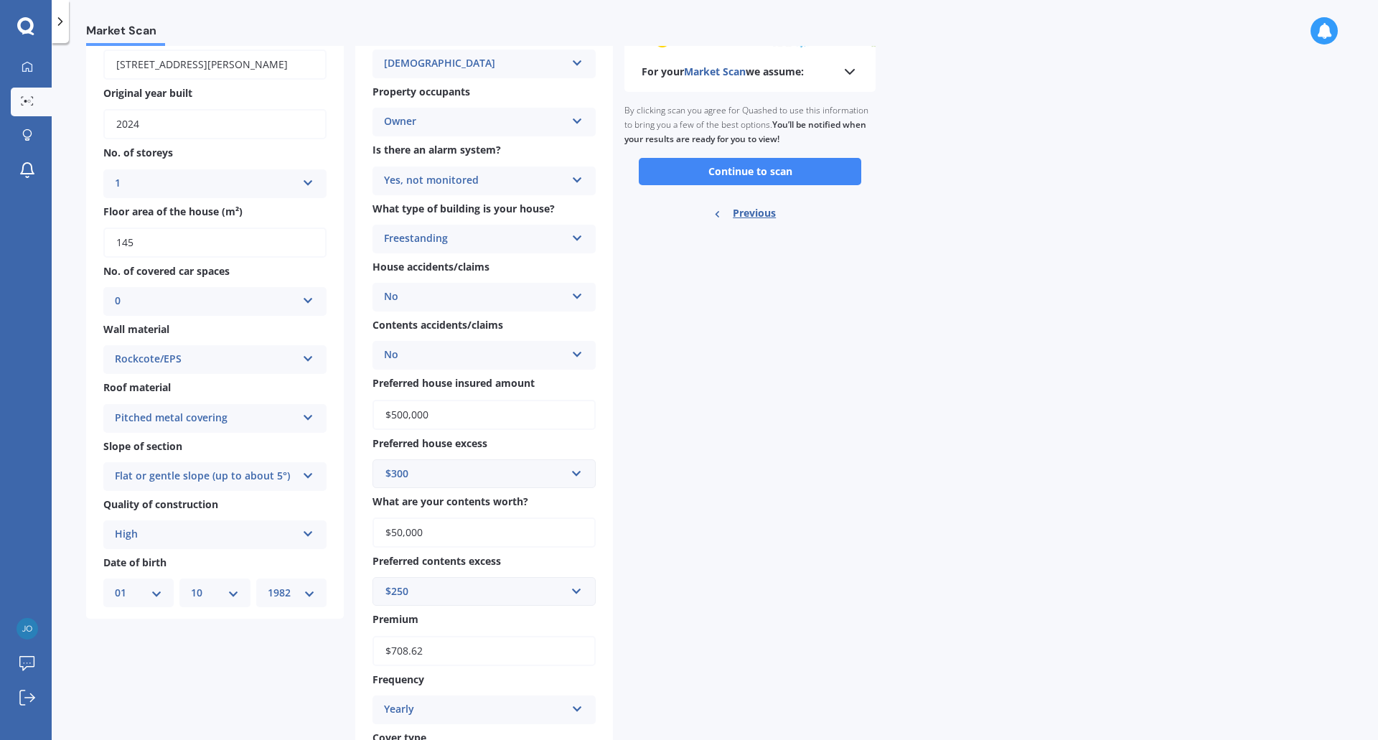
scroll to position [0, 0]
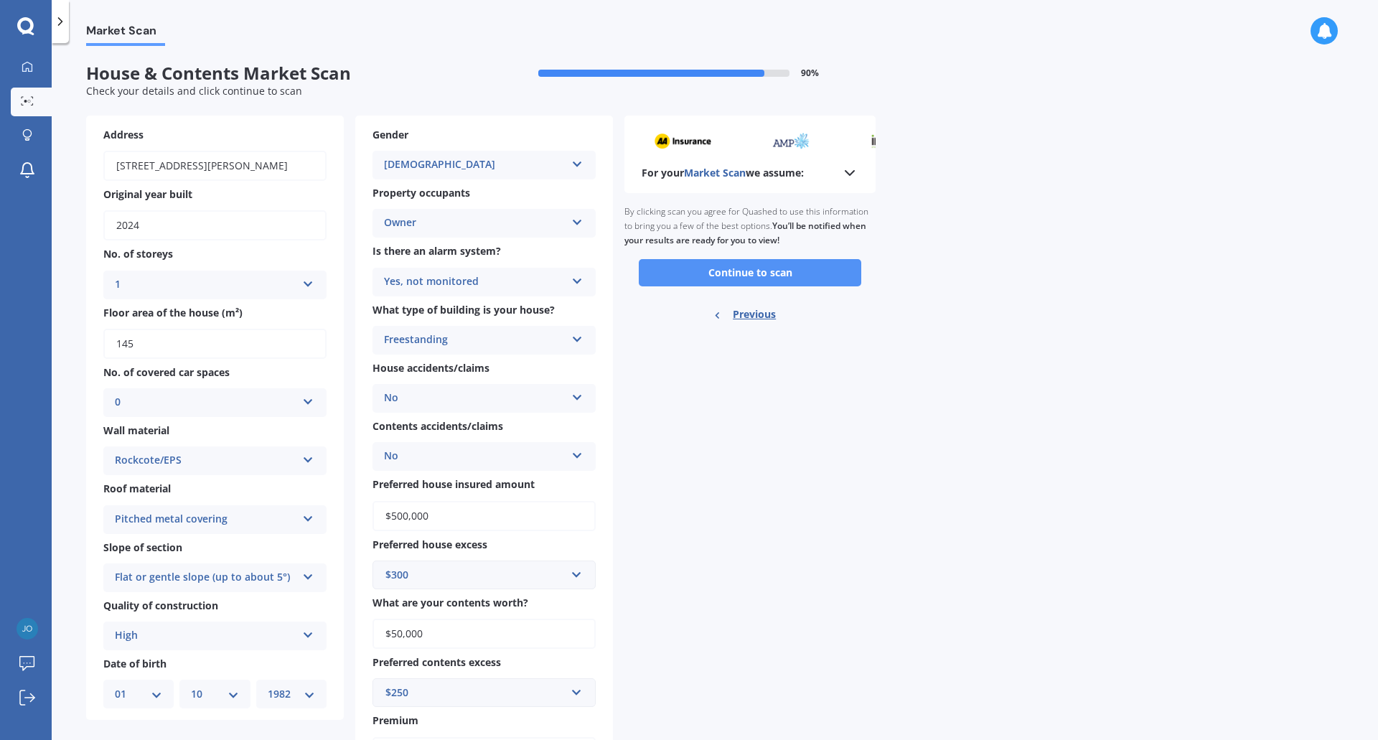
click at [761, 276] on button "Continue to scan" at bounding box center [750, 272] width 222 height 27
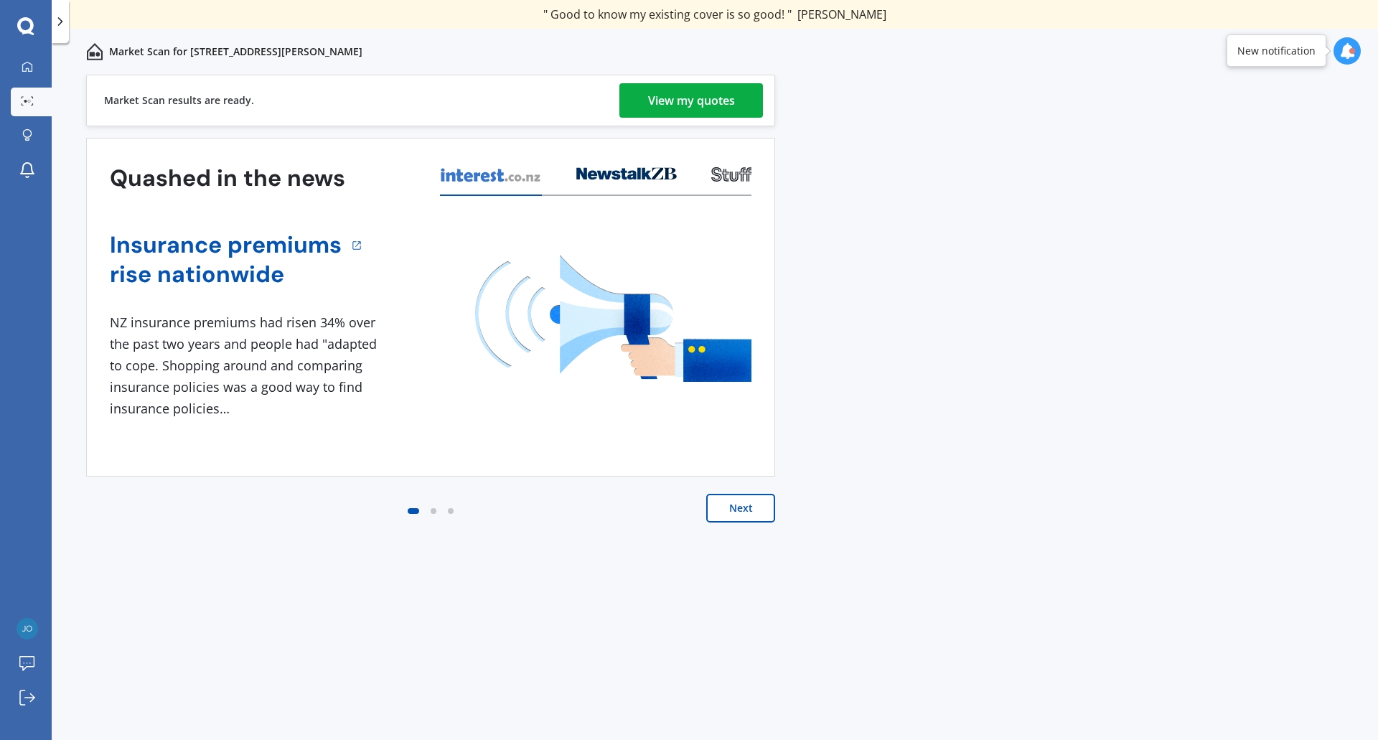
click at [690, 108] on div "View my quotes" at bounding box center [691, 100] width 87 height 34
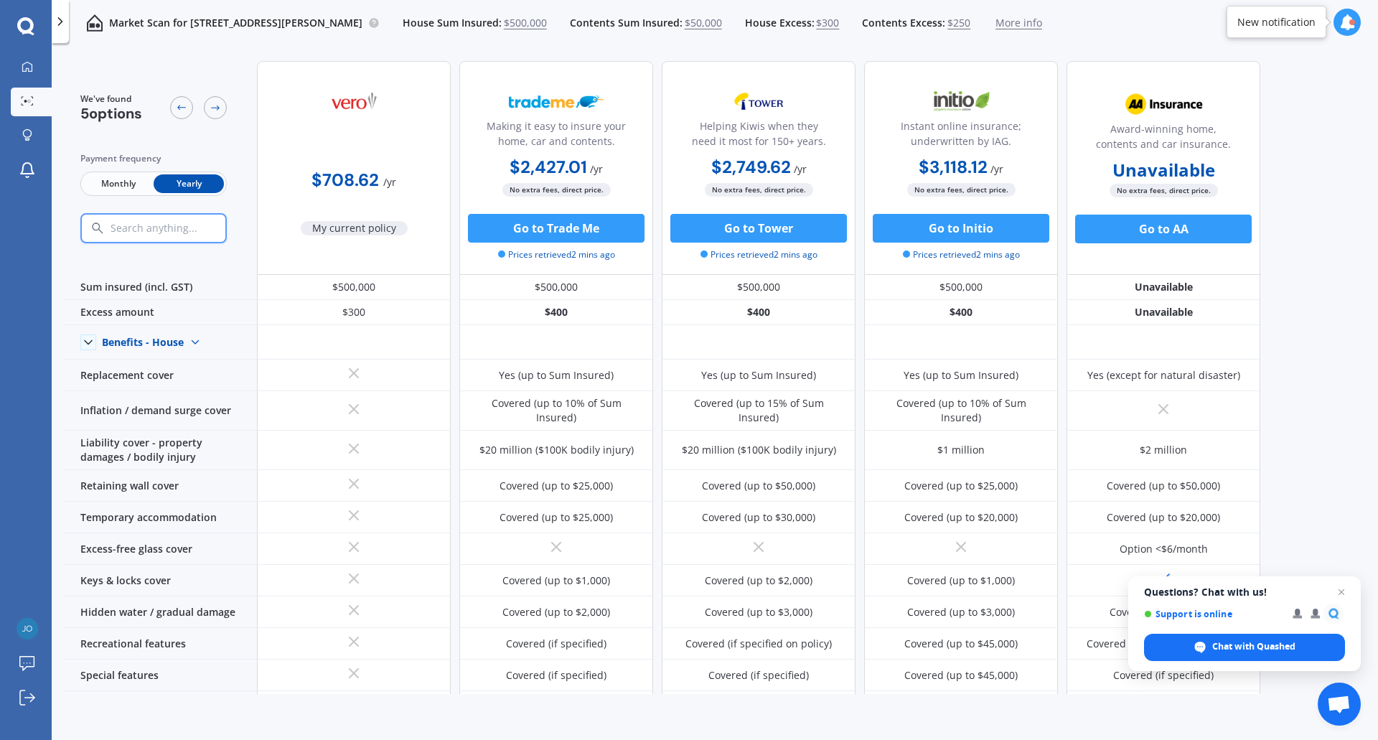
click at [568, 166] on b "$2,427.01" at bounding box center [547, 167] width 77 height 22
click at [565, 214] on b "$213.40" at bounding box center [541, 218] width 65 height 22
click at [743, 168] on b "$243.32" at bounding box center [748, 167] width 67 height 22
click at [870, 85] on div "Instant online insurance; underwritten by IAG. $284.89 / mo $3,118.12 / yr $284…" at bounding box center [961, 168] width 194 height 214
